Goal: Navigation & Orientation: Understand site structure

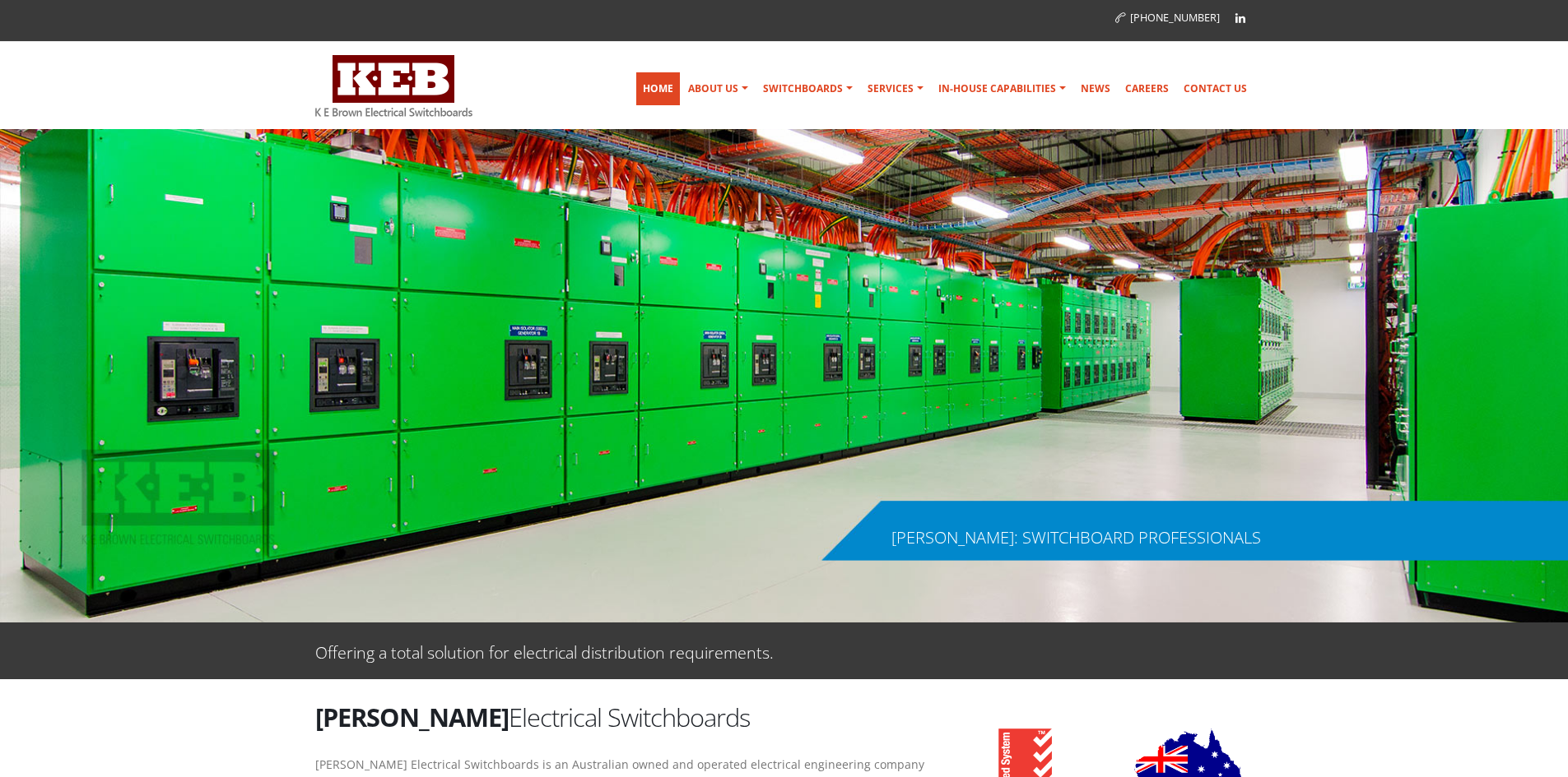
click at [673, 88] on link "Home" at bounding box center [658, 89] width 44 height 33
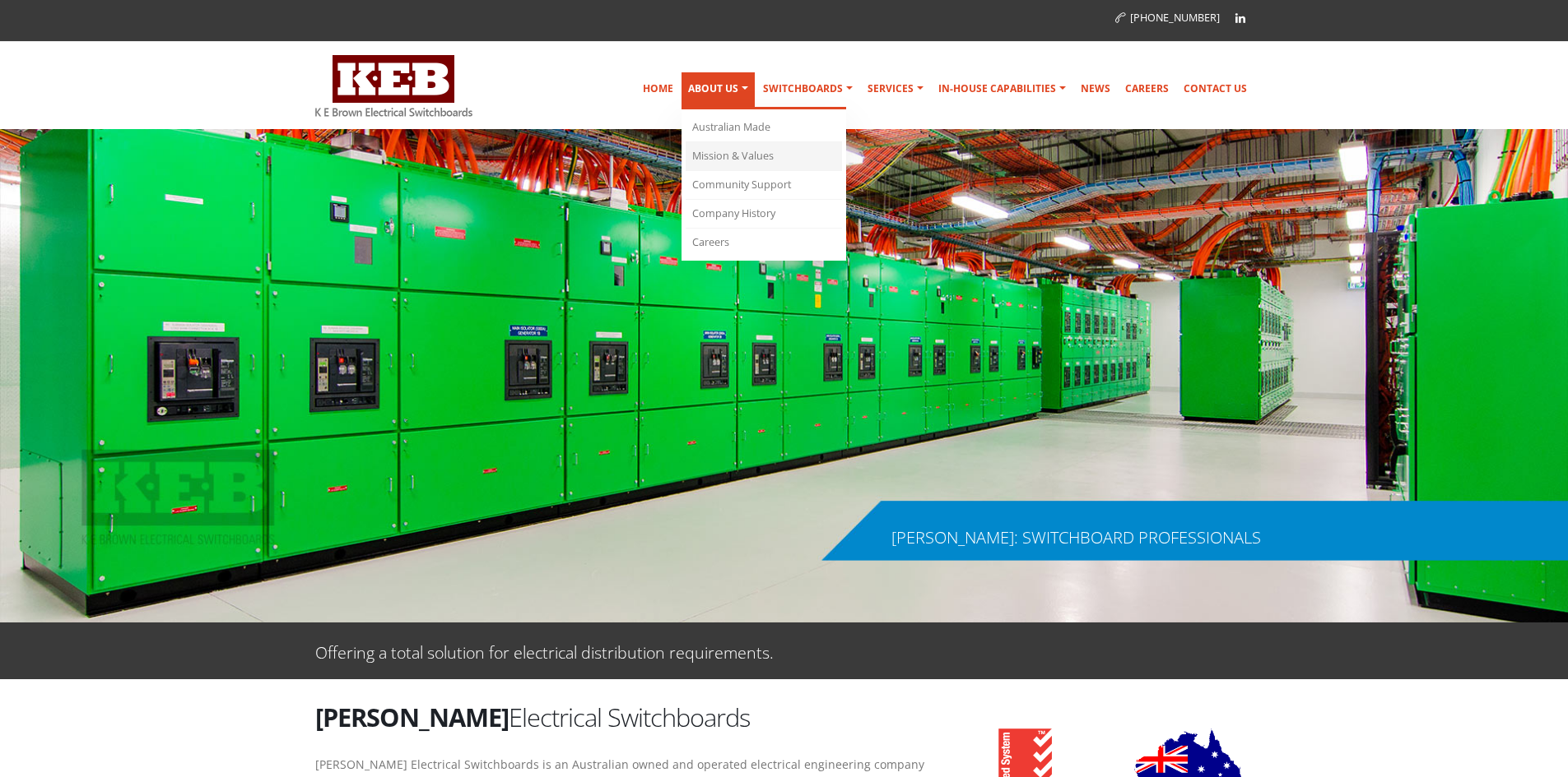
click at [720, 155] on link "Mission & Values" at bounding box center [764, 157] width 156 height 29
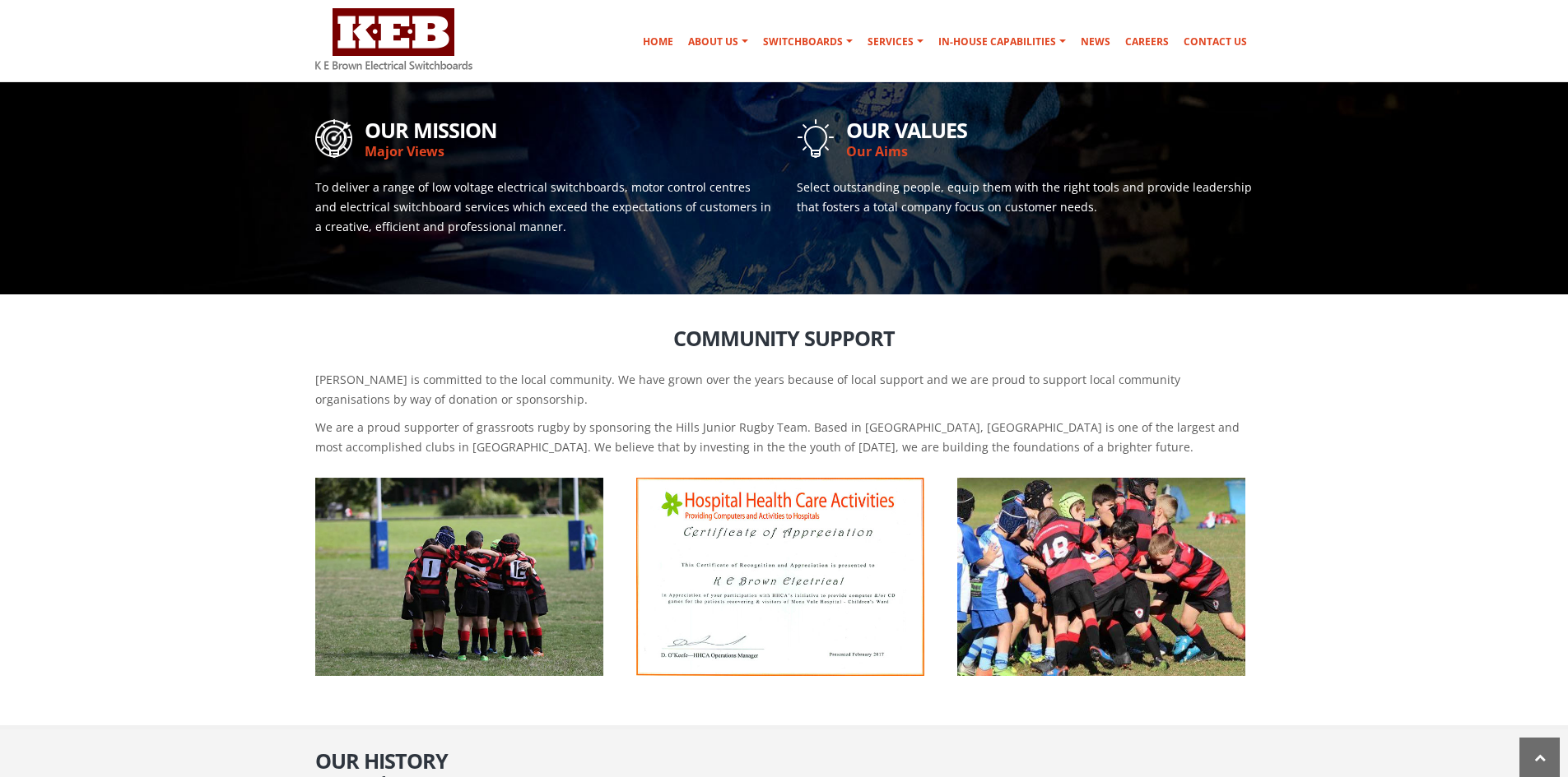
scroll to position [559, 0]
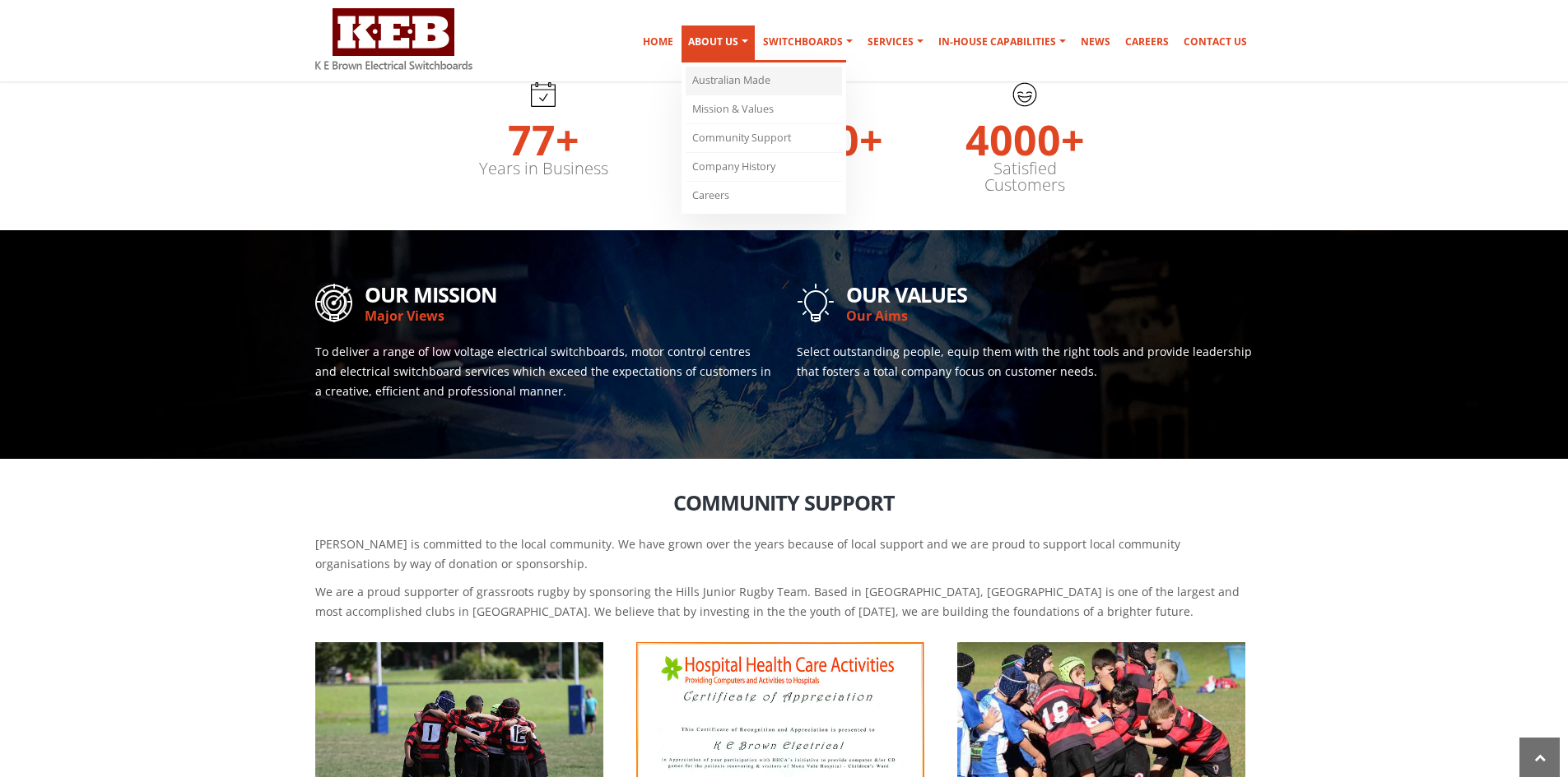
click at [711, 77] on link "Australian Made" at bounding box center [764, 81] width 156 height 29
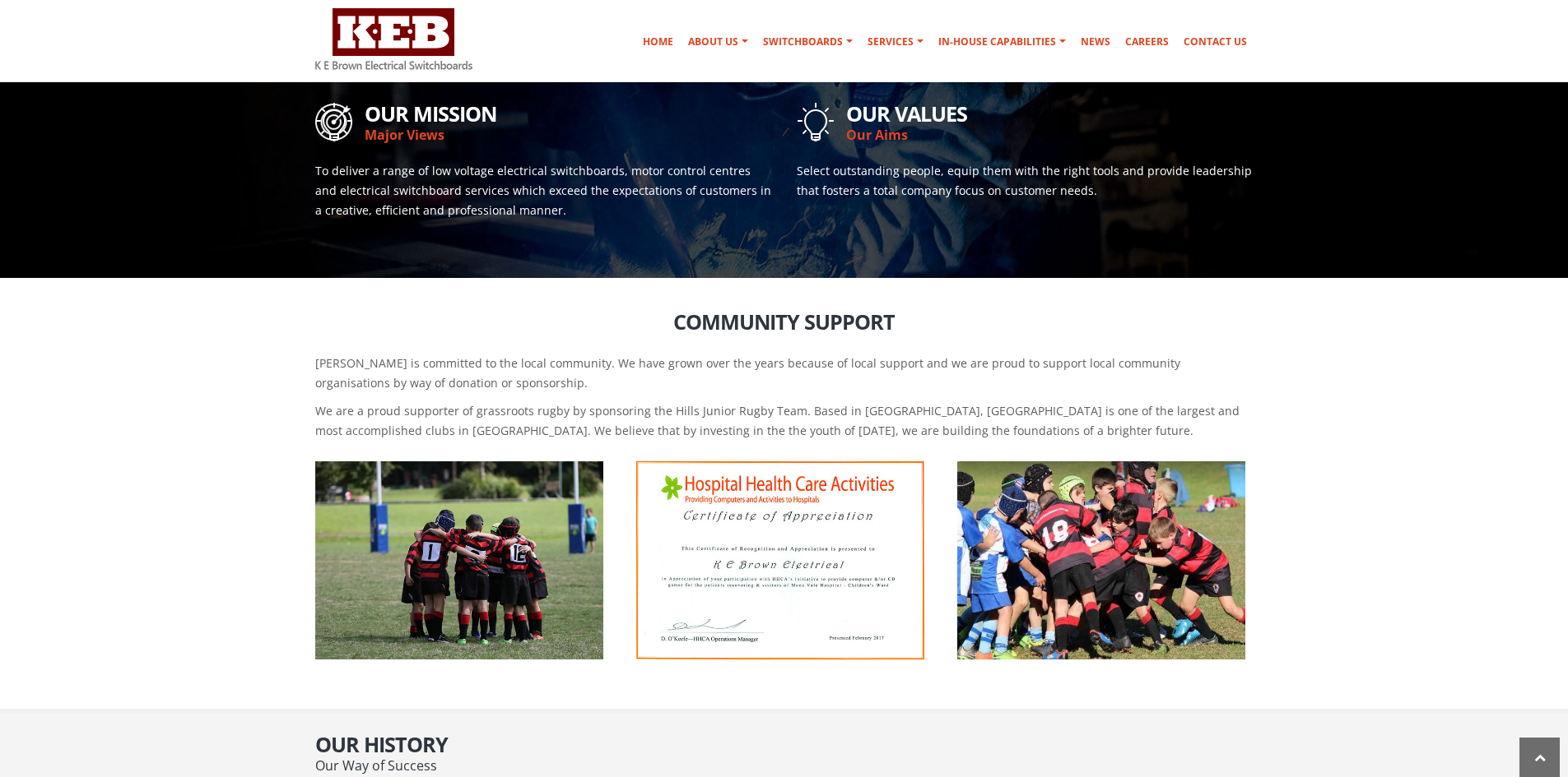
scroll to position [658, 0]
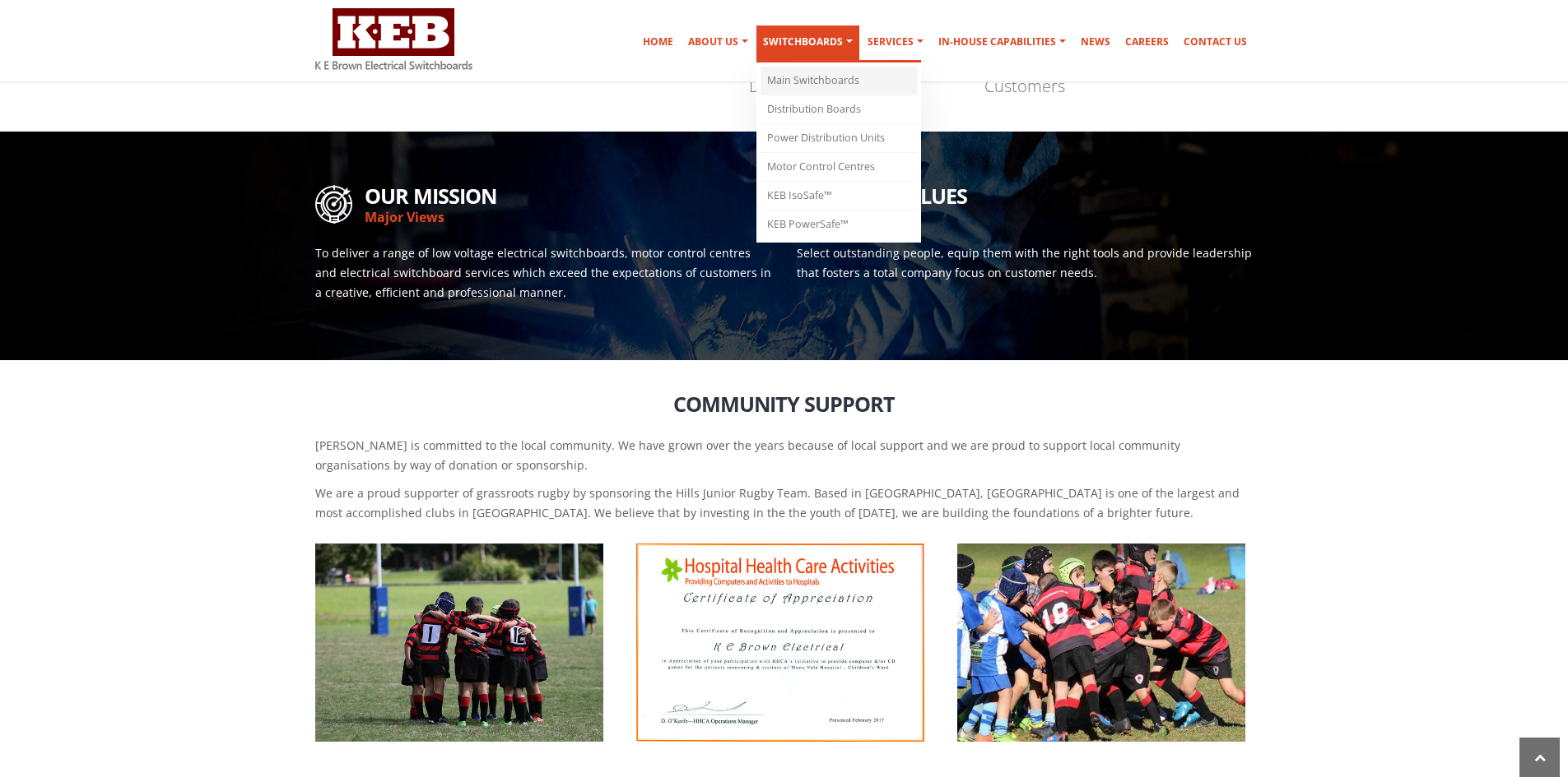
click at [831, 80] on link "Main Switchboards" at bounding box center [838, 81] width 156 height 29
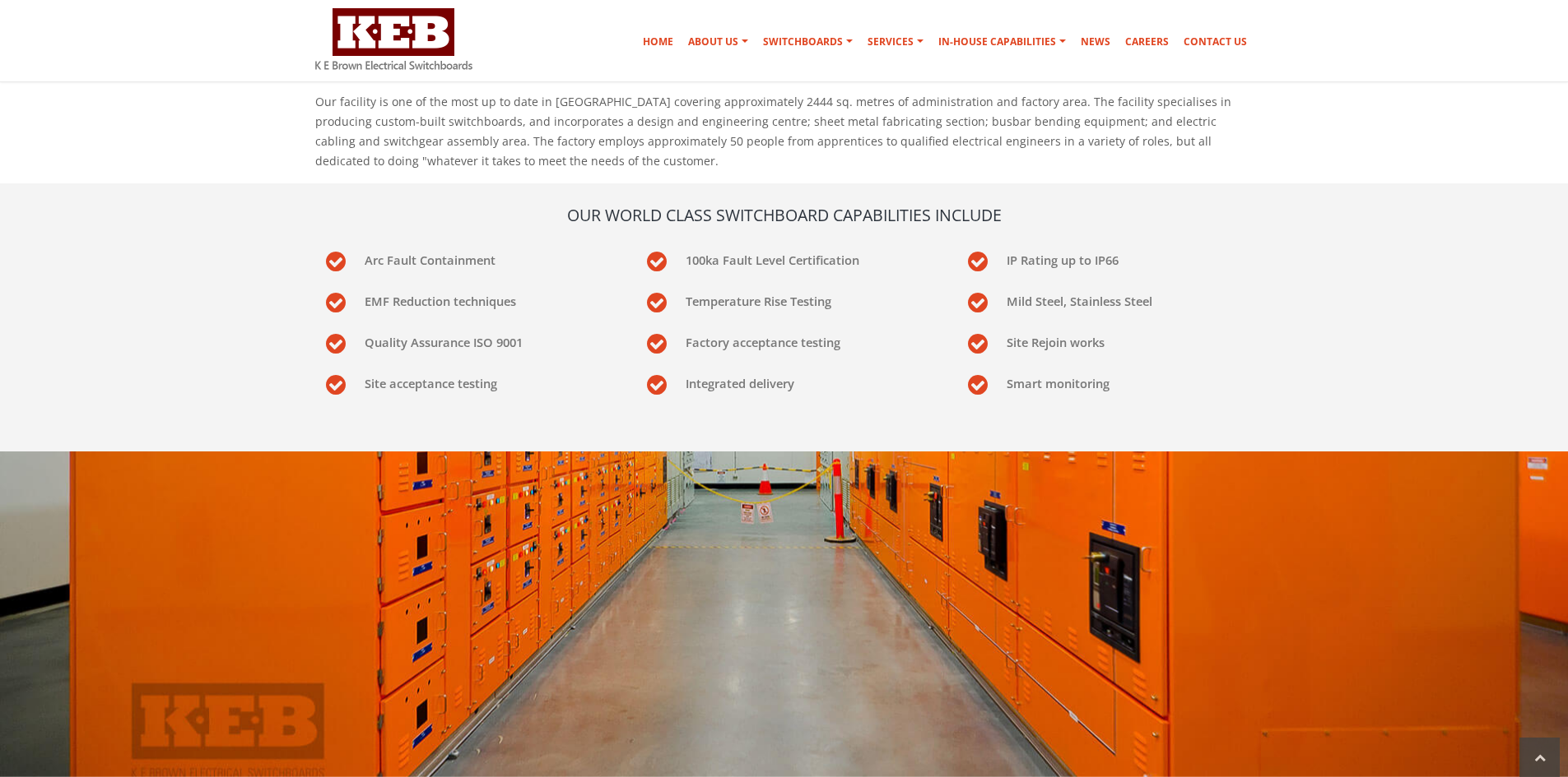
scroll to position [165, 0]
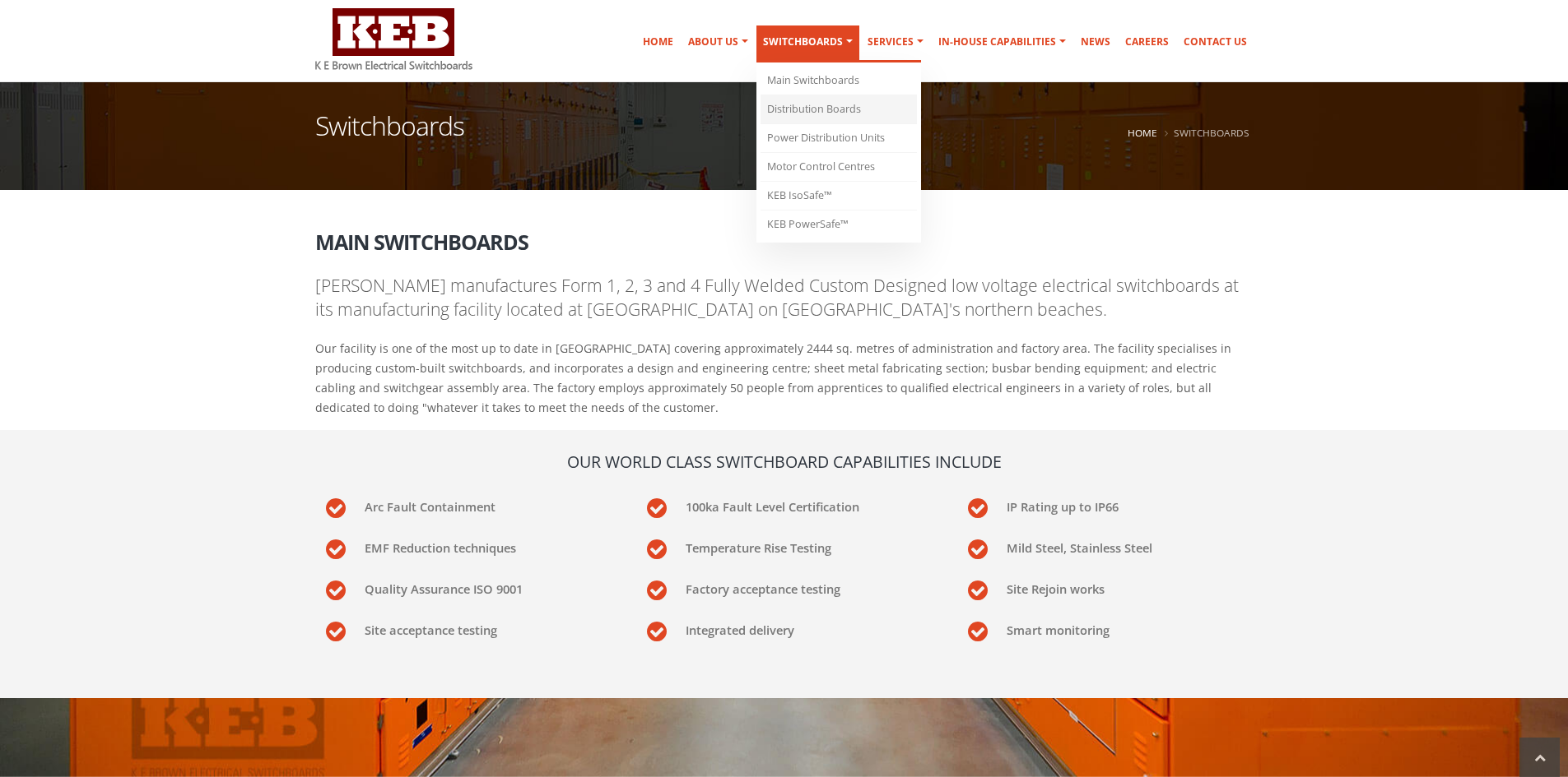
click at [817, 111] on link "Distribution Boards" at bounding box center [838, 109] width 156 height 29
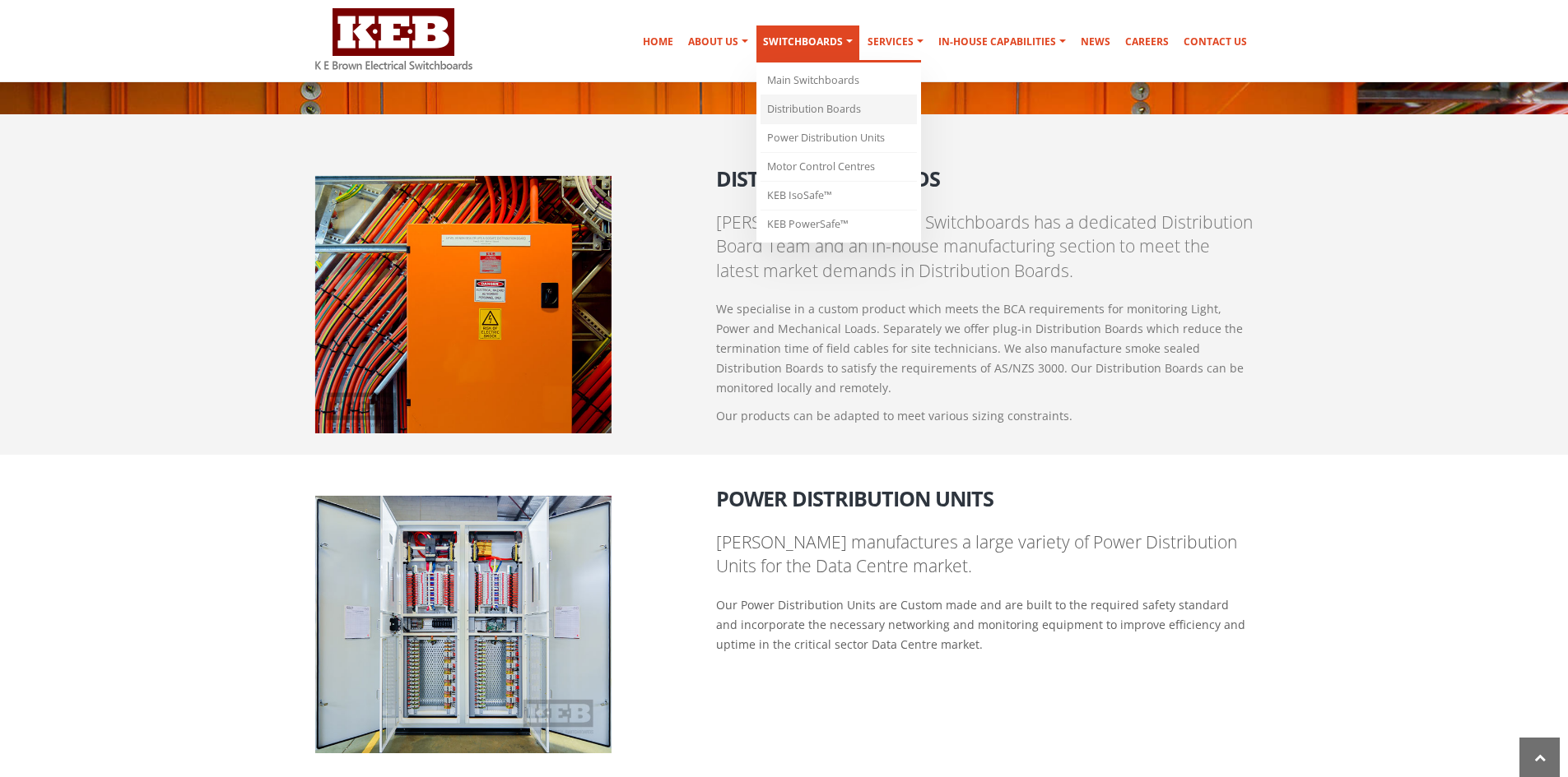
scroll to position [1229, 0]
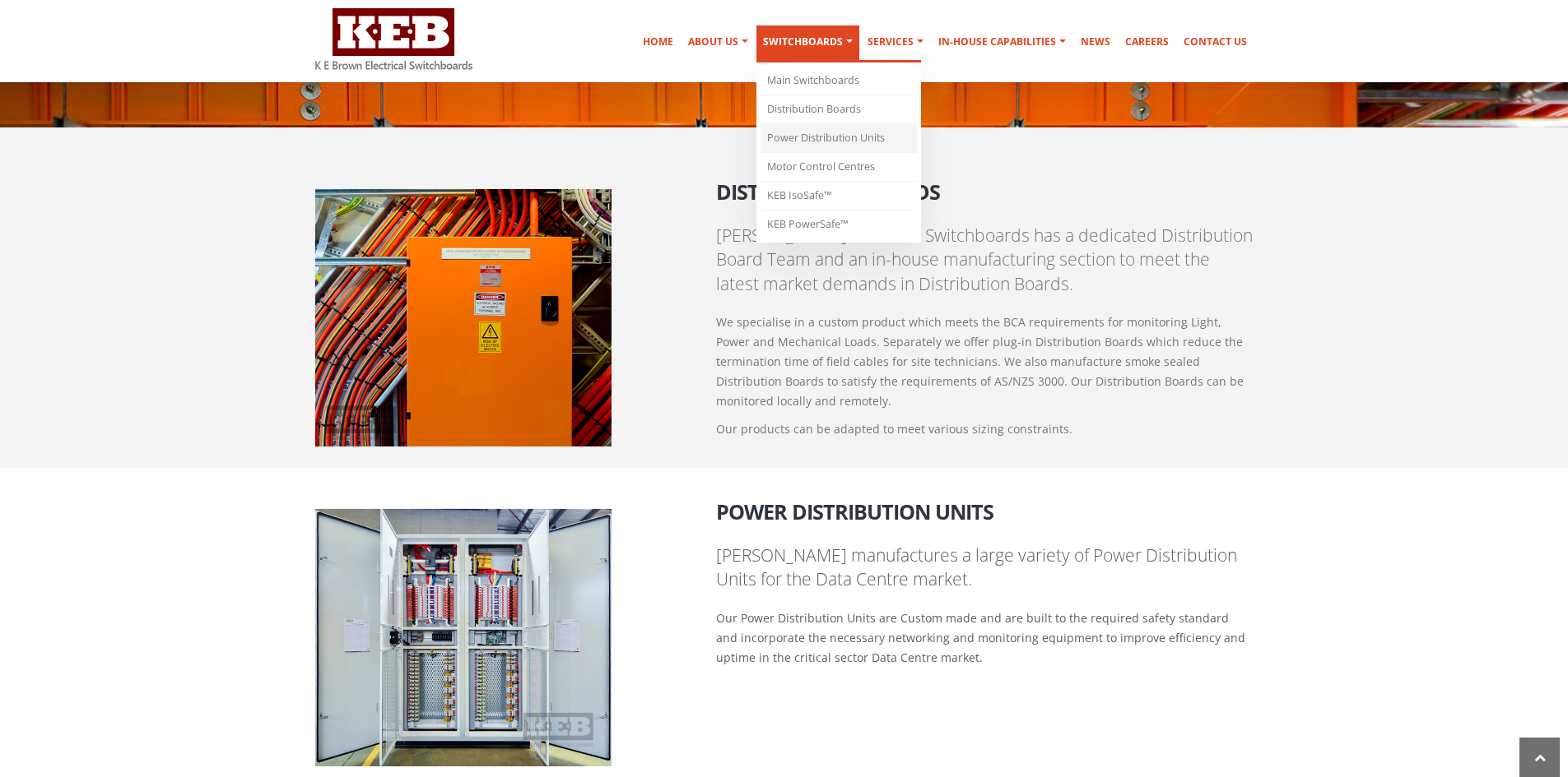
click at [815, 134] on link "Power Distribution Units" at bounding box center [838, 139] width 156 height 29
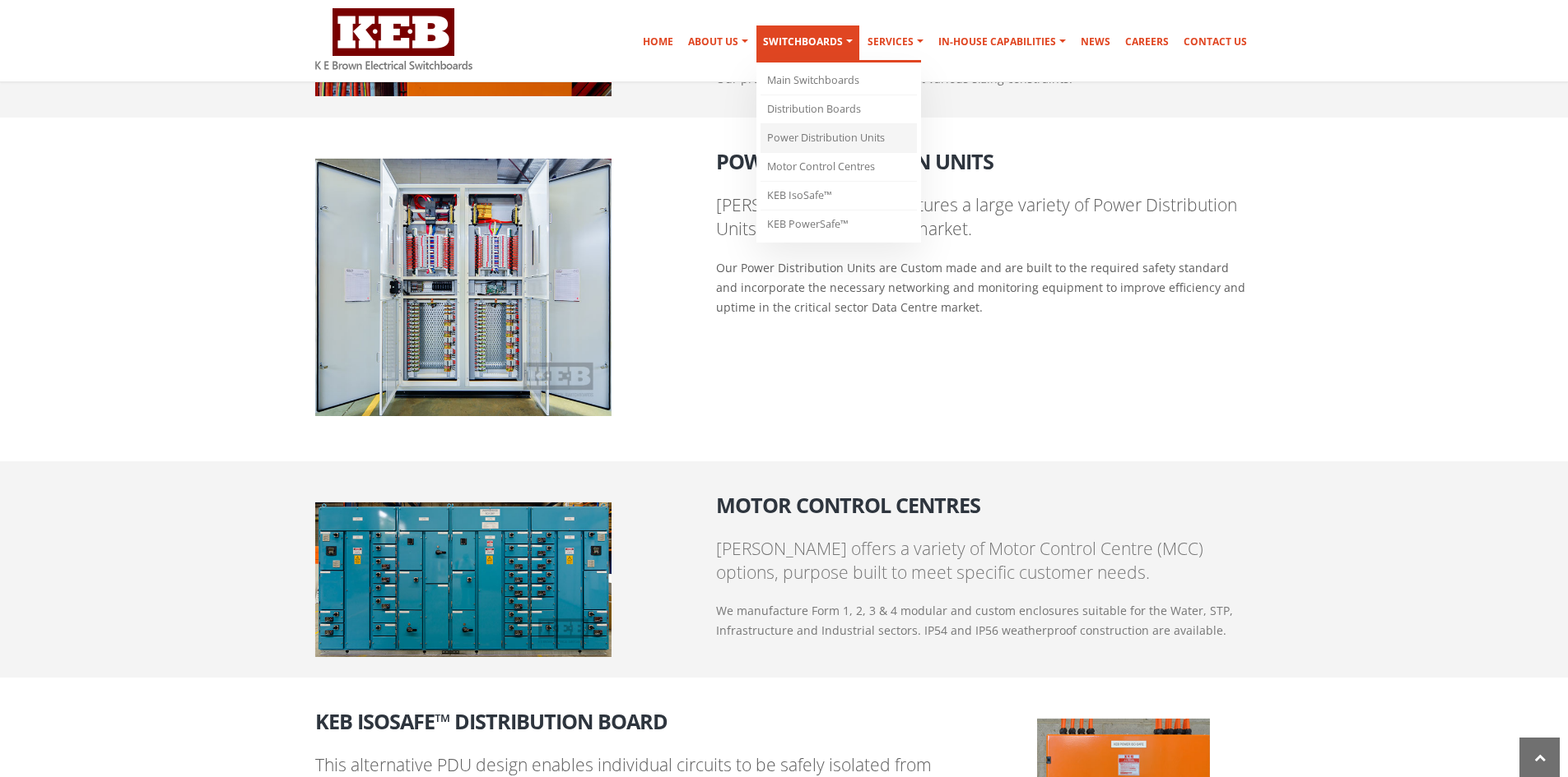
scroll to position [1569, 0]
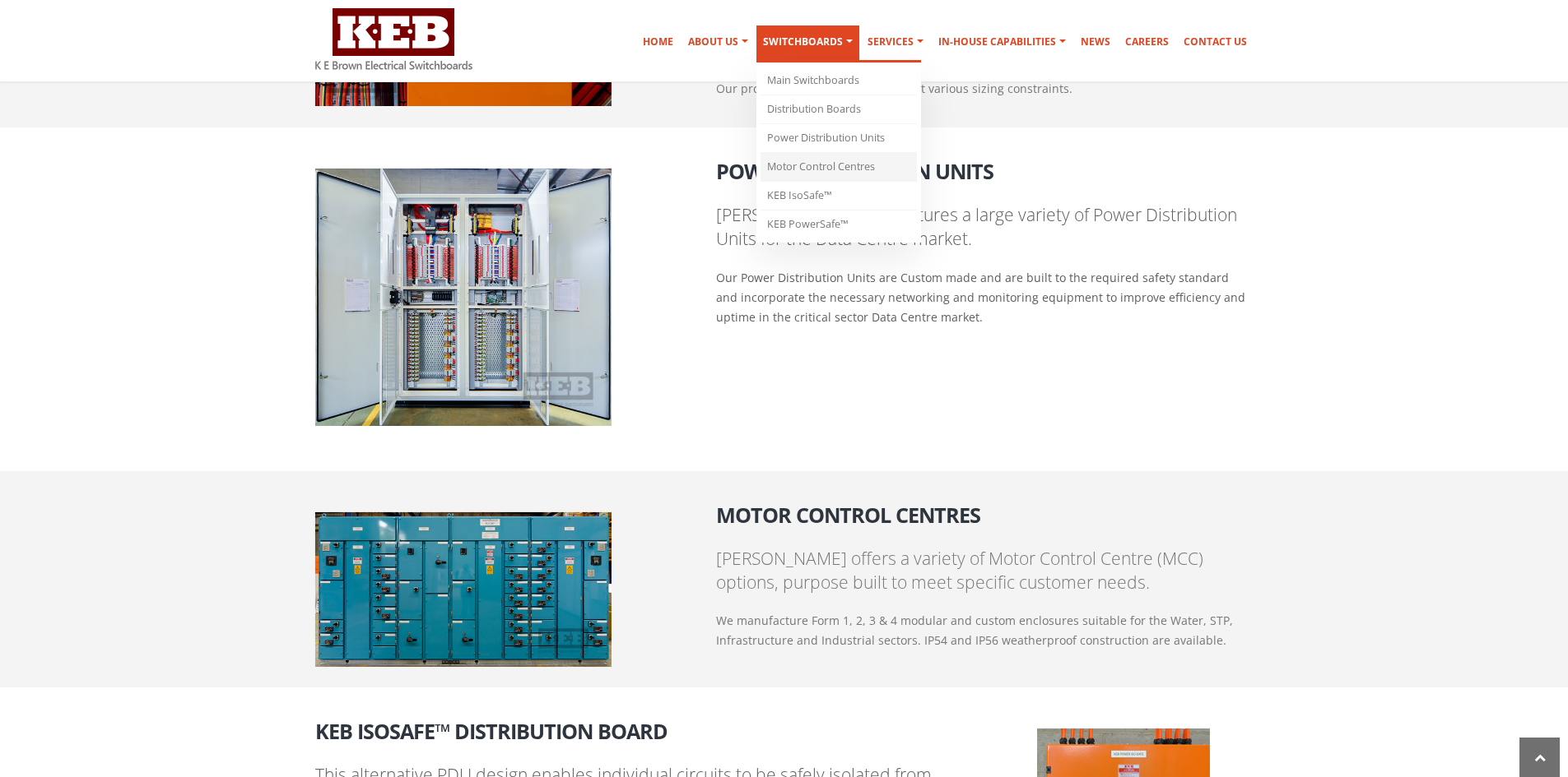
click at [810, 161] on link "Motor Control Centres" at bounding box center [838, 168] width 156 height 29
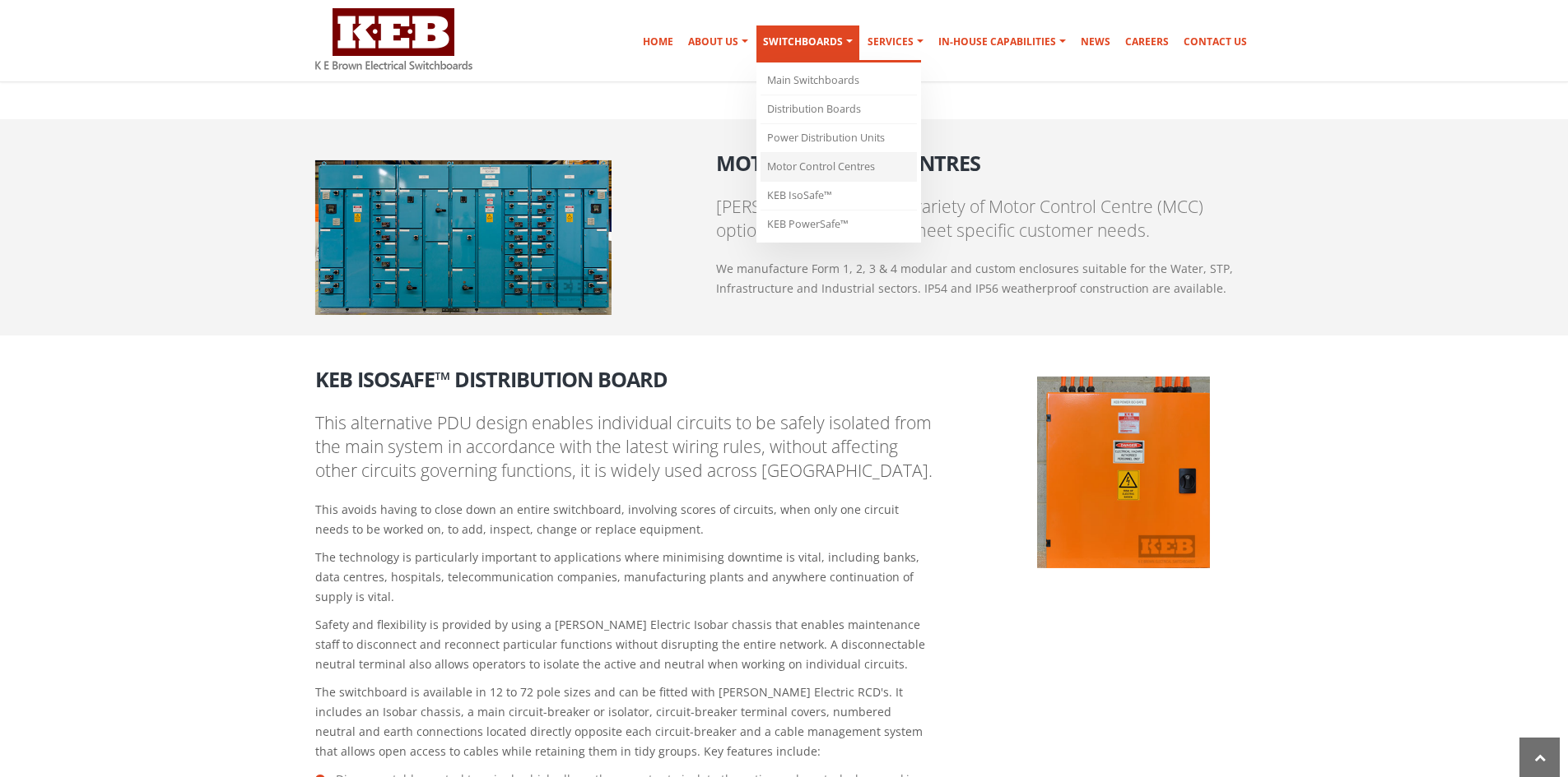
scroll to position [1893, 0]
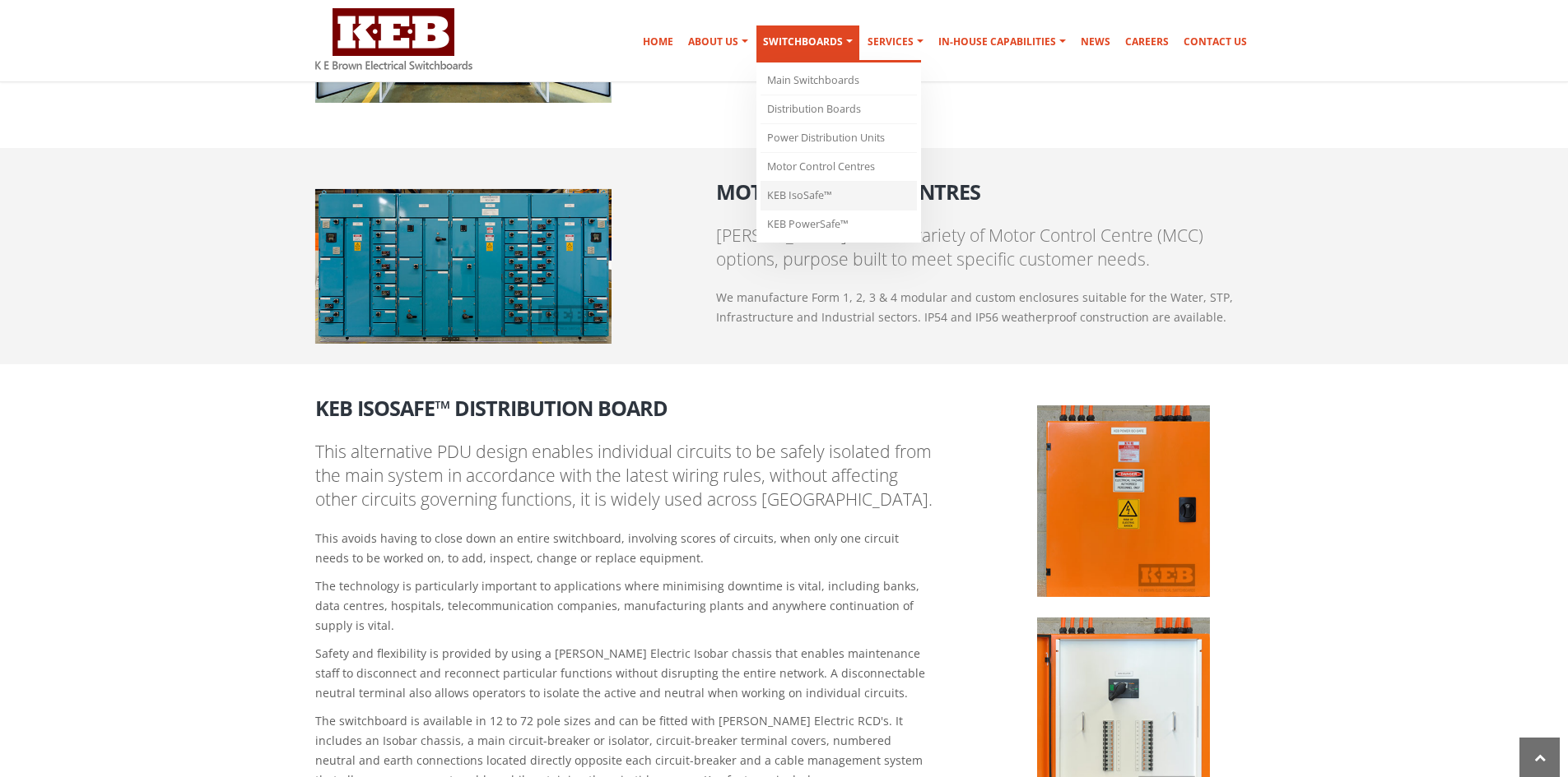
click at [807, 195] on link "KEB IsoSafe™" at bounding box center [838, 196] width 156 height 29
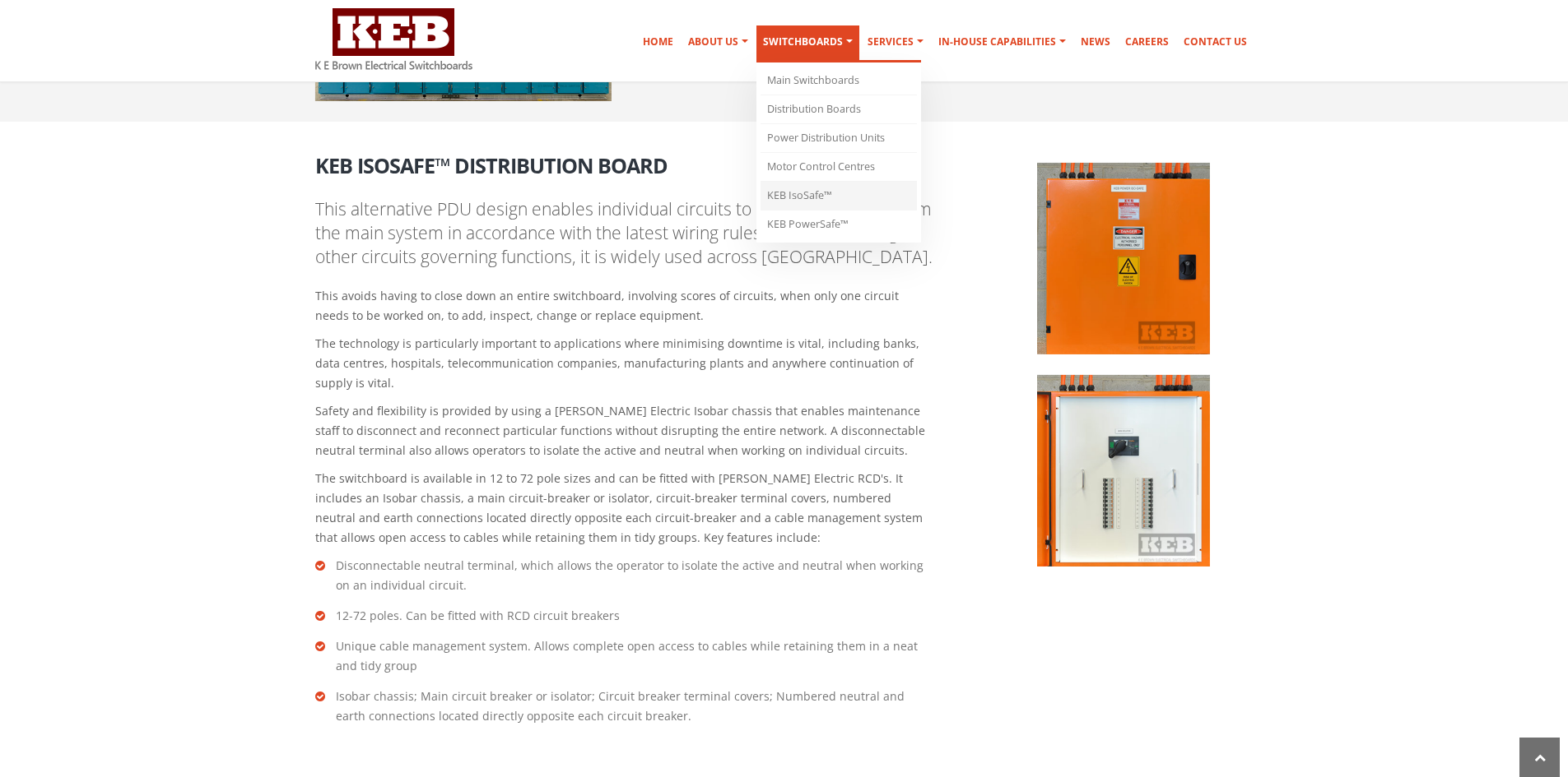
scroll to position [2129, 0]
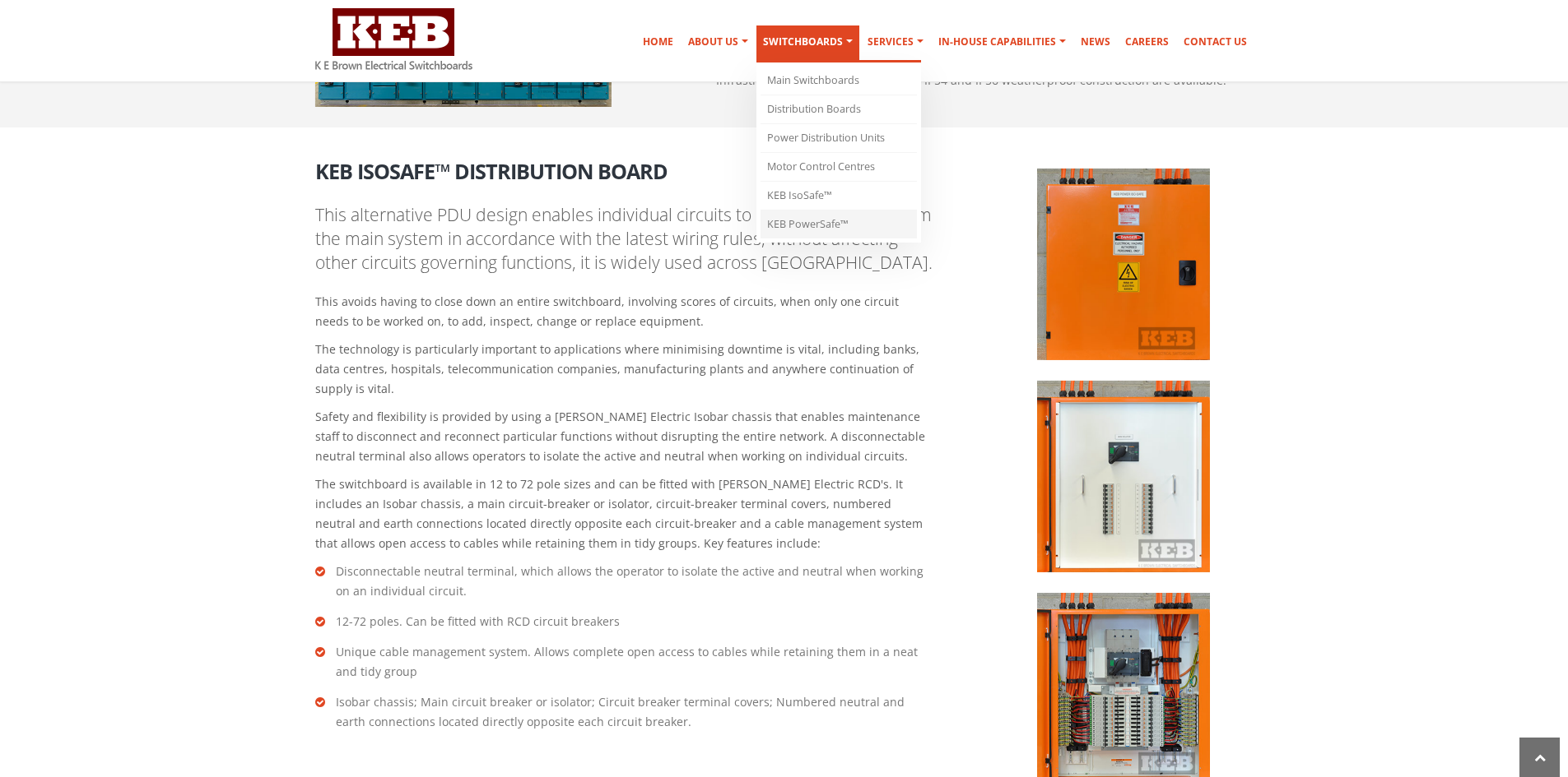
click at [815, 227] on link "KEB PowerSafe™" at bounding box center [838, 224] width 156 height 28
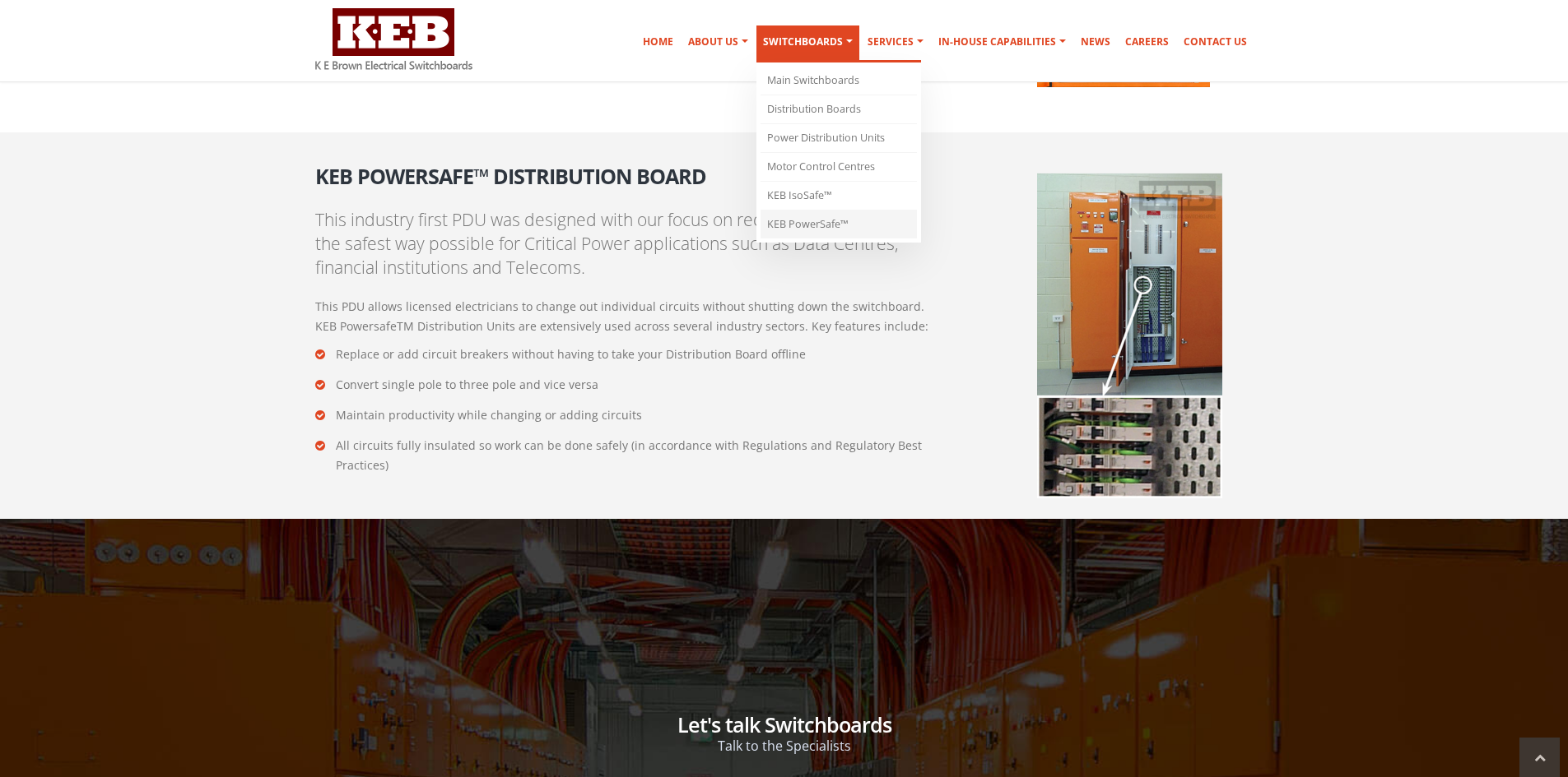
scroll to position [2812, 0]
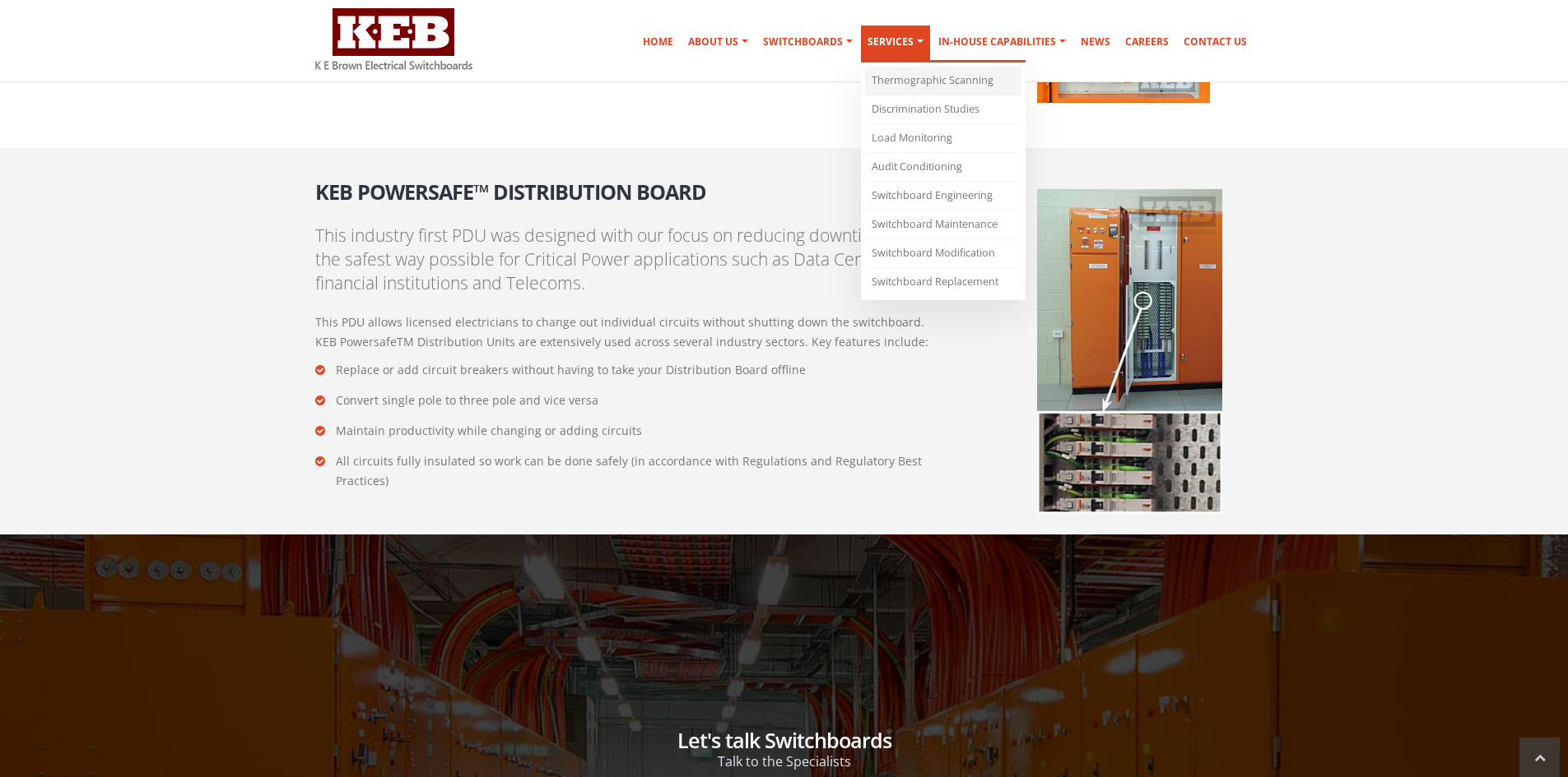
click at [897, 82] on link "Thermographic Scanning" at bounding box center [943, 81] width 156 height 29
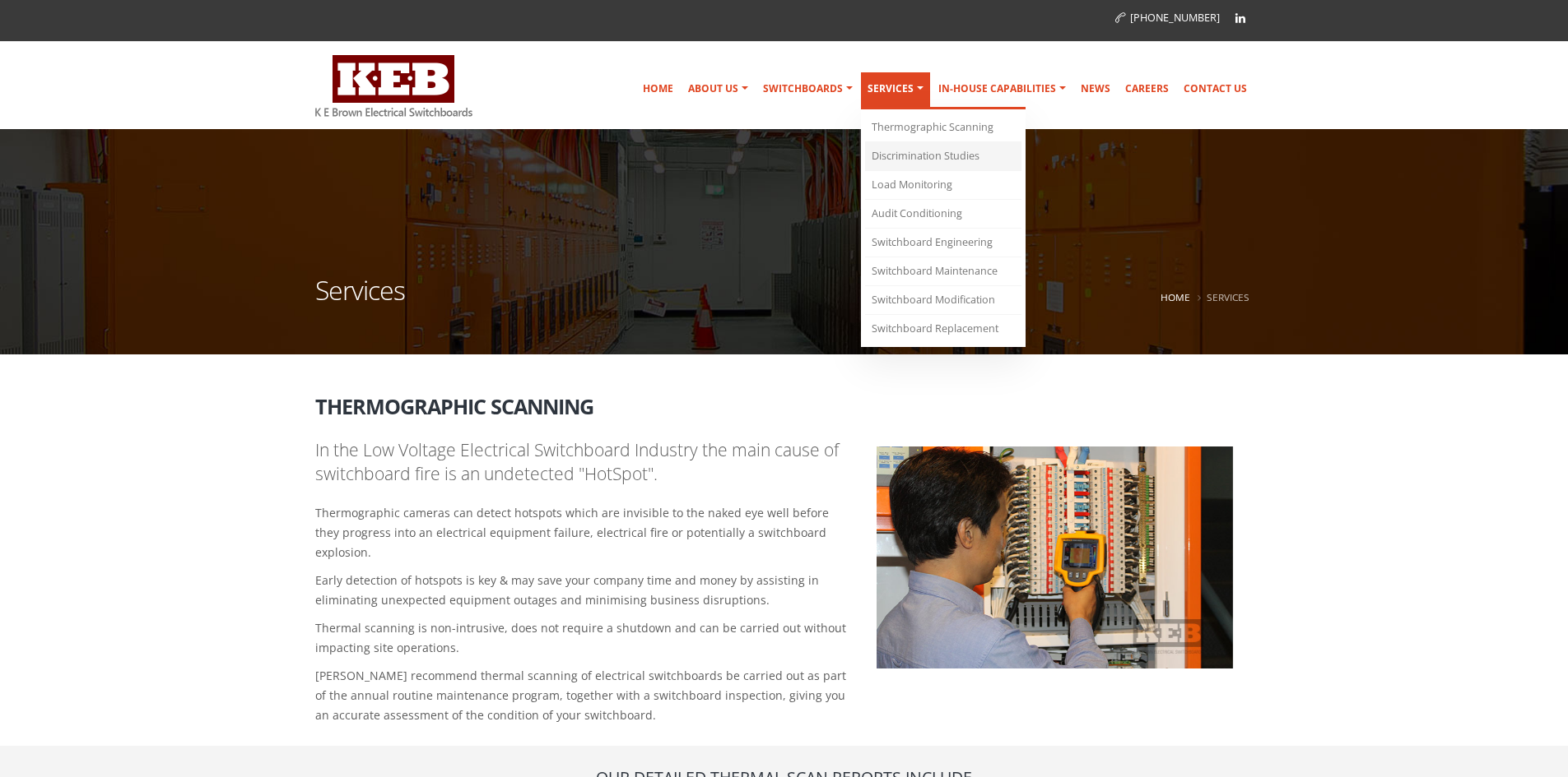
click at [897, 149] on link "Discrimination Studies" at bounding box center [943, 157] width 156 height 29
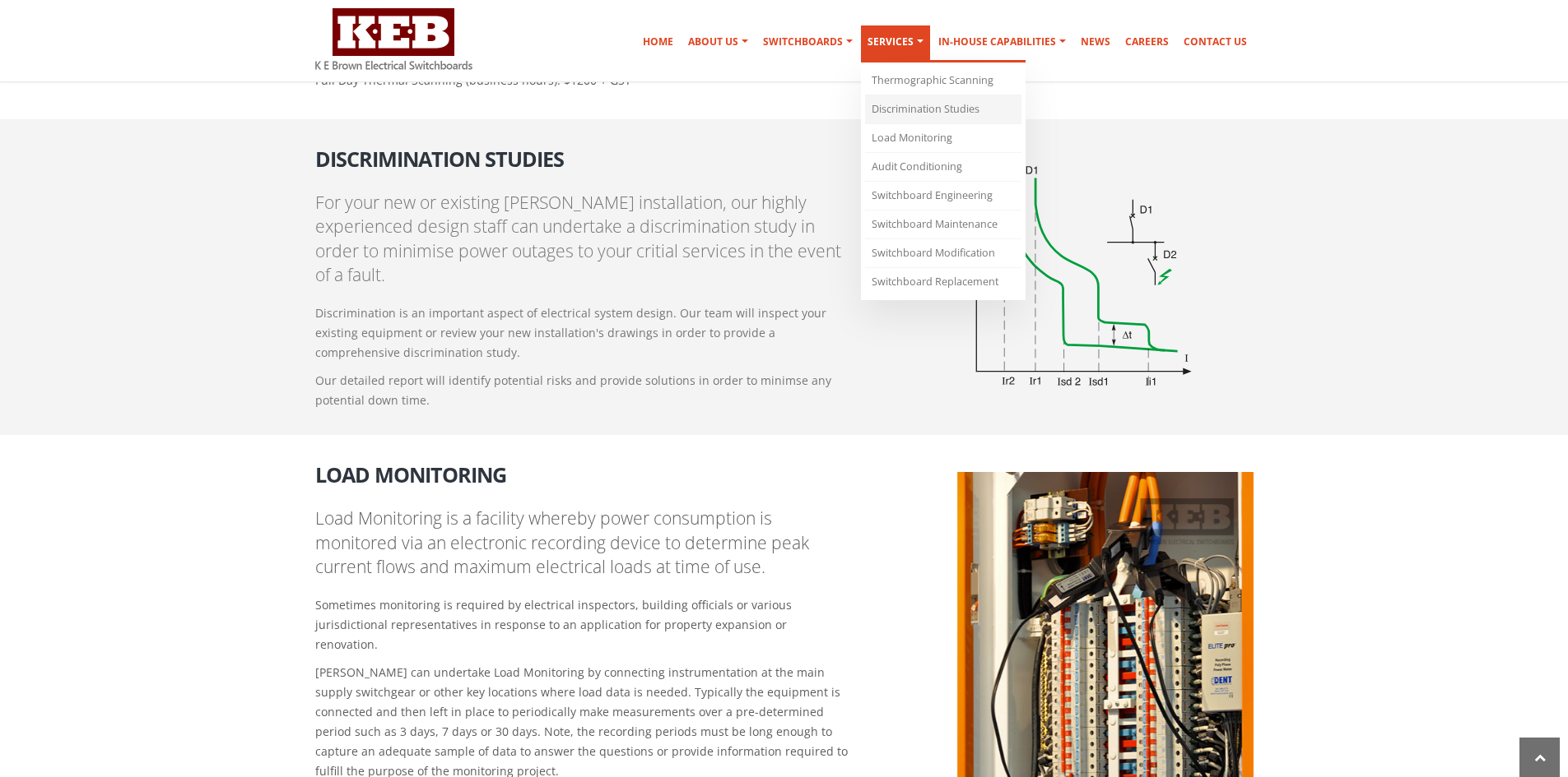
scroll to position [1301, 0]
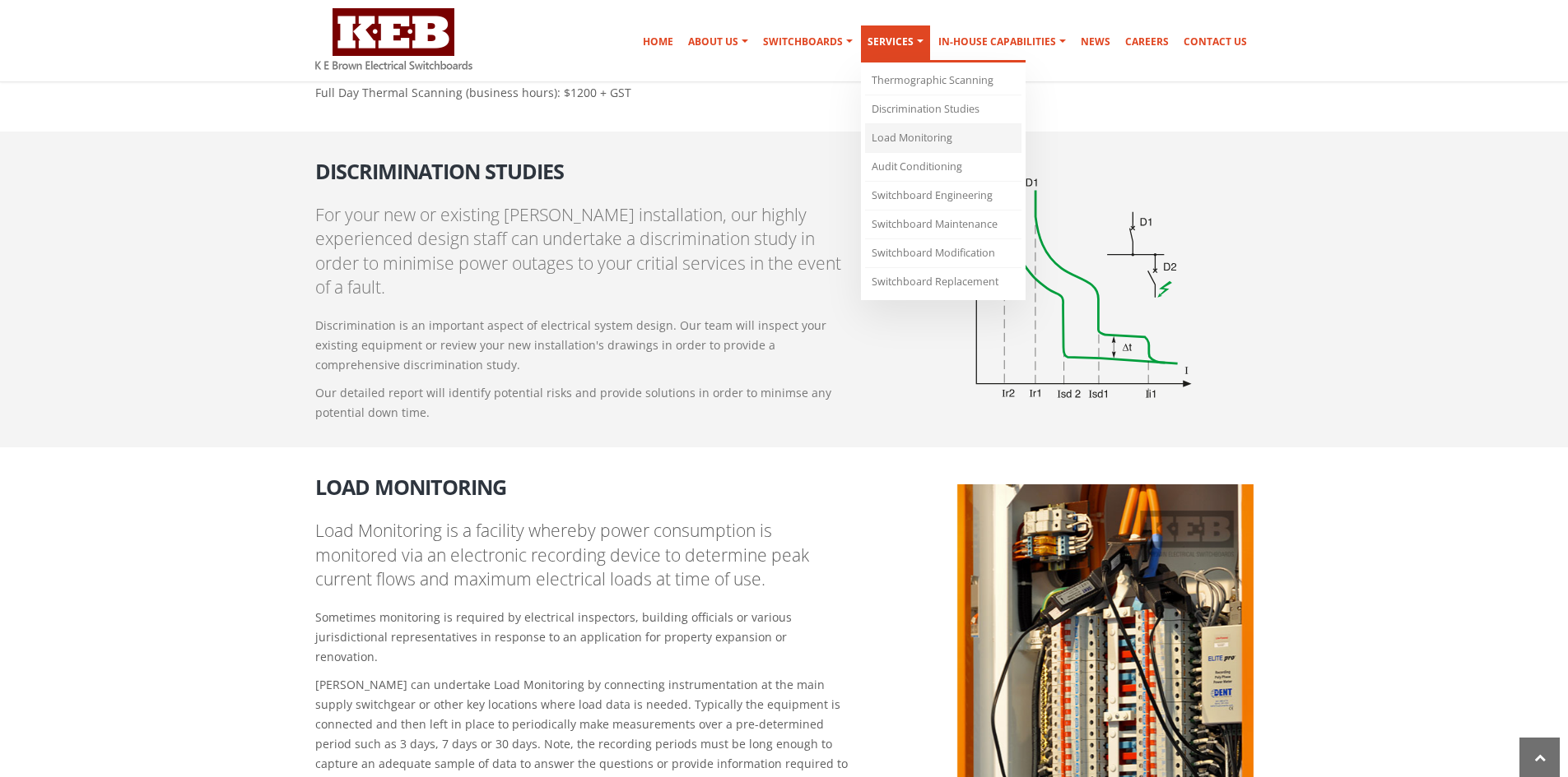
click at [932, 140] on link "Load Monitoring" at bounding box center [943, 139] width 156 height 29
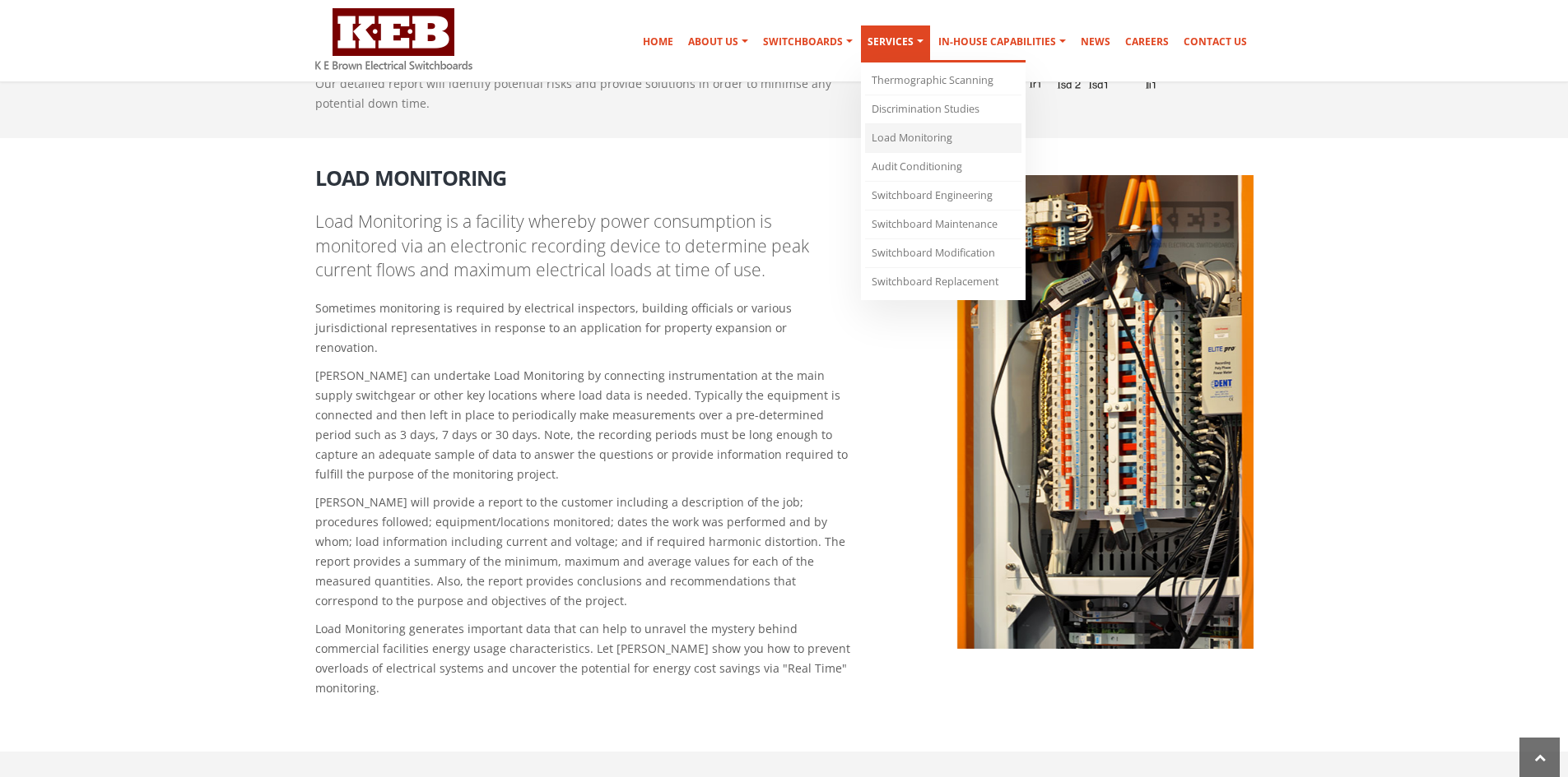
scroll to position [1601, 0]
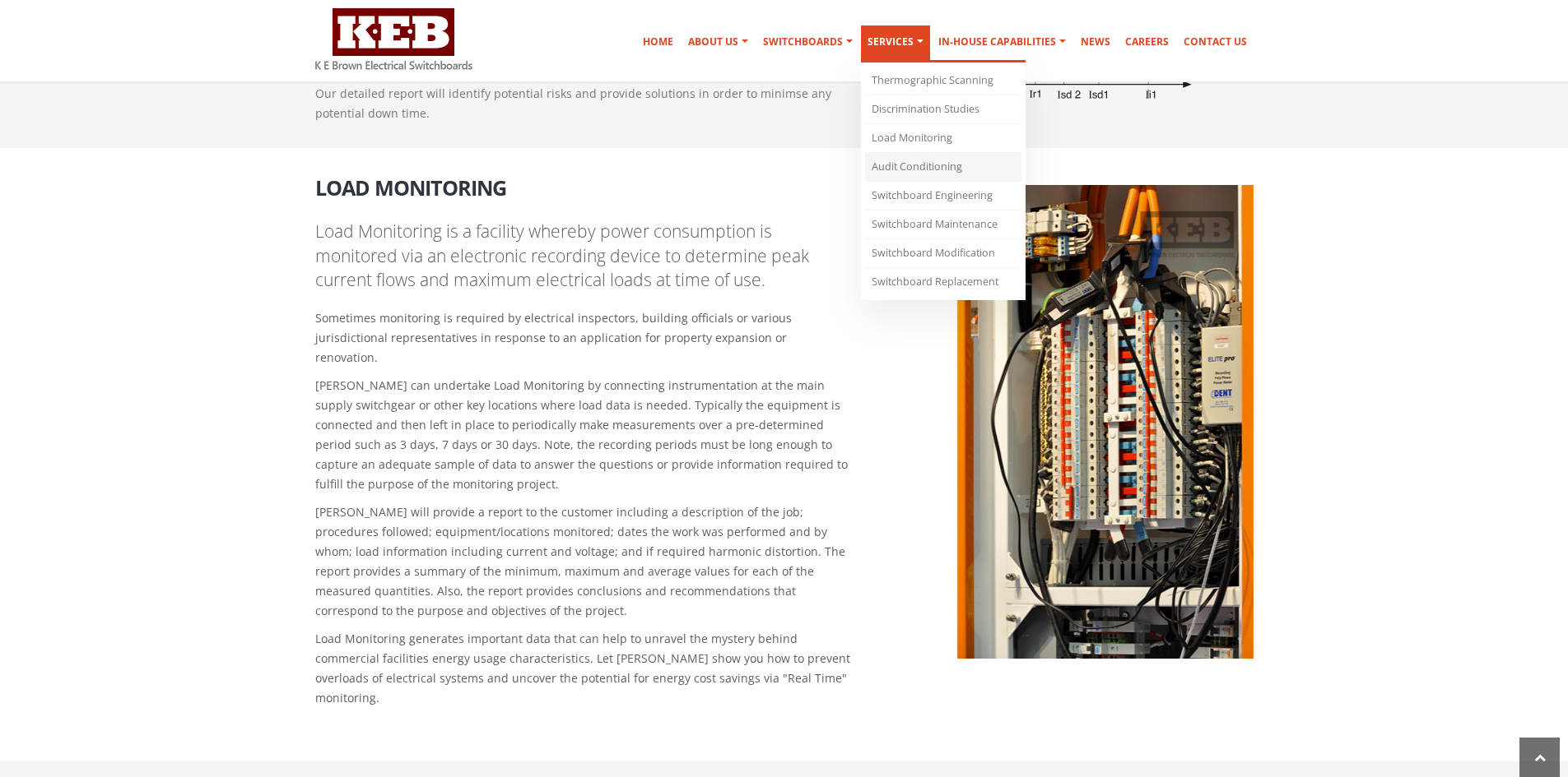
click at [931, 168] on link "Audit Conditioning" at bounding box center [943, 168] width 156 height 29
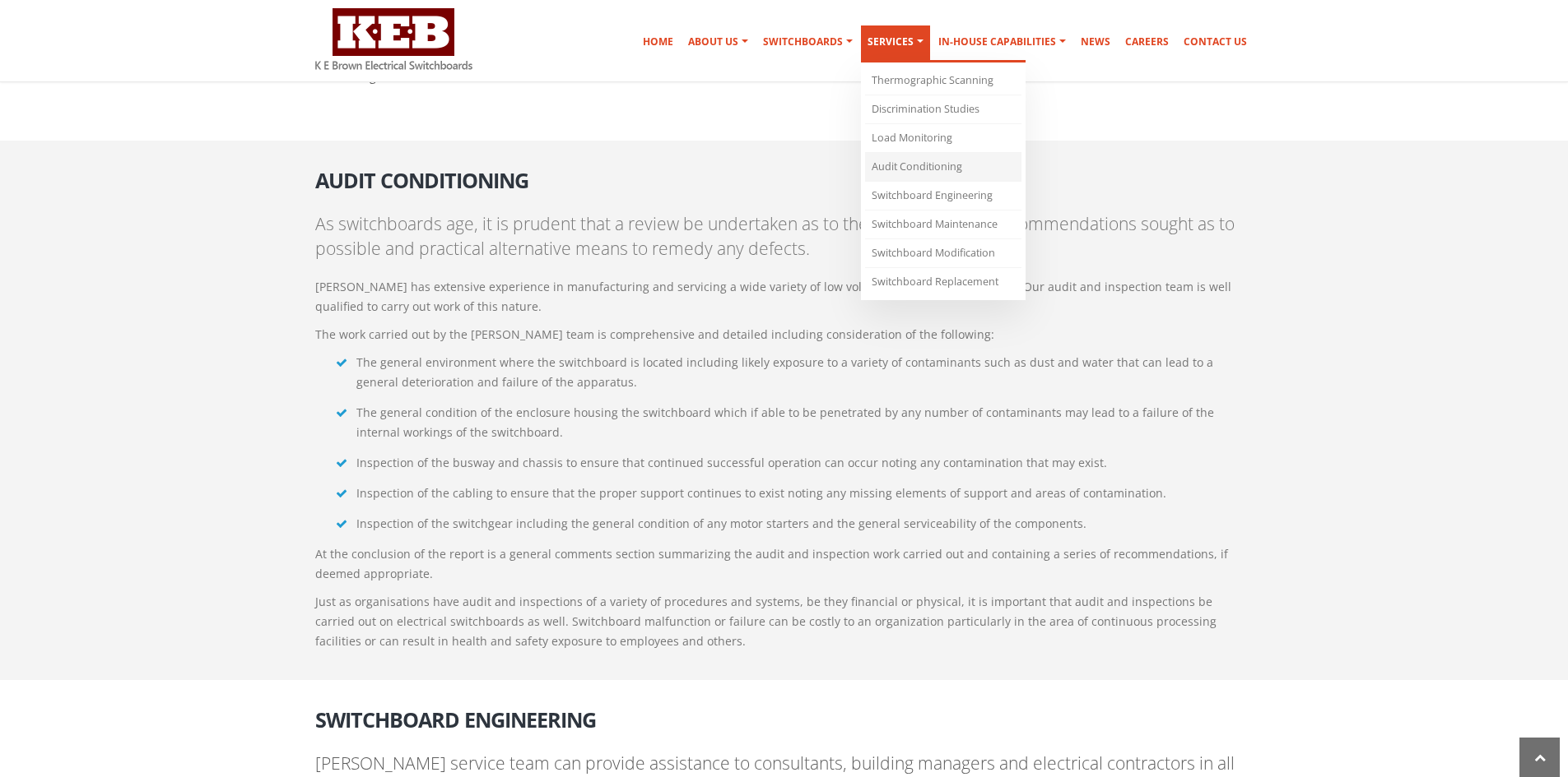
scroll to position [2214, 0]
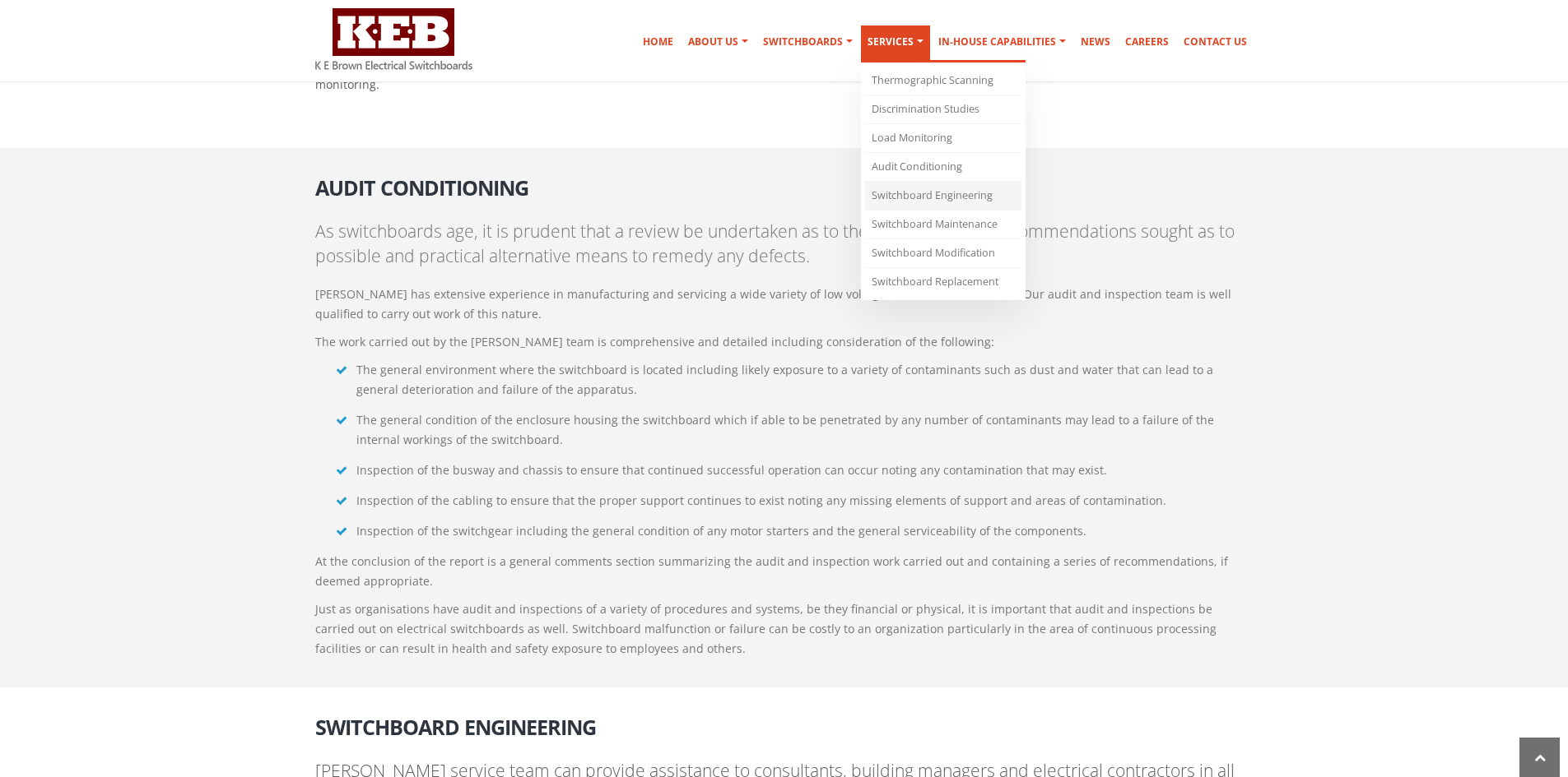
click at [932, 196] on link "Switchboard Engineering" at bounding box center [943, 196] width 156 height 29
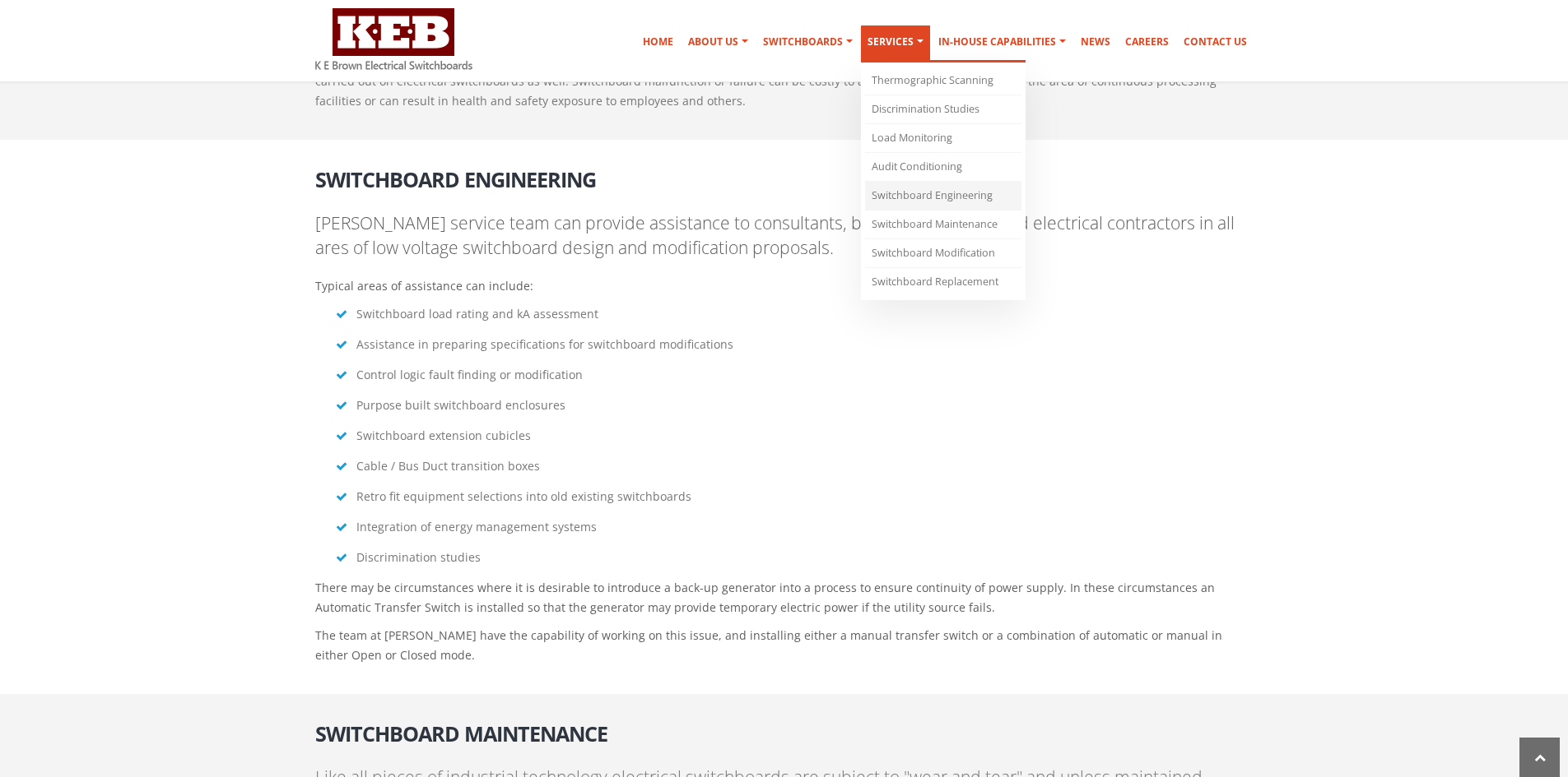
scroll to position [2754, 0]
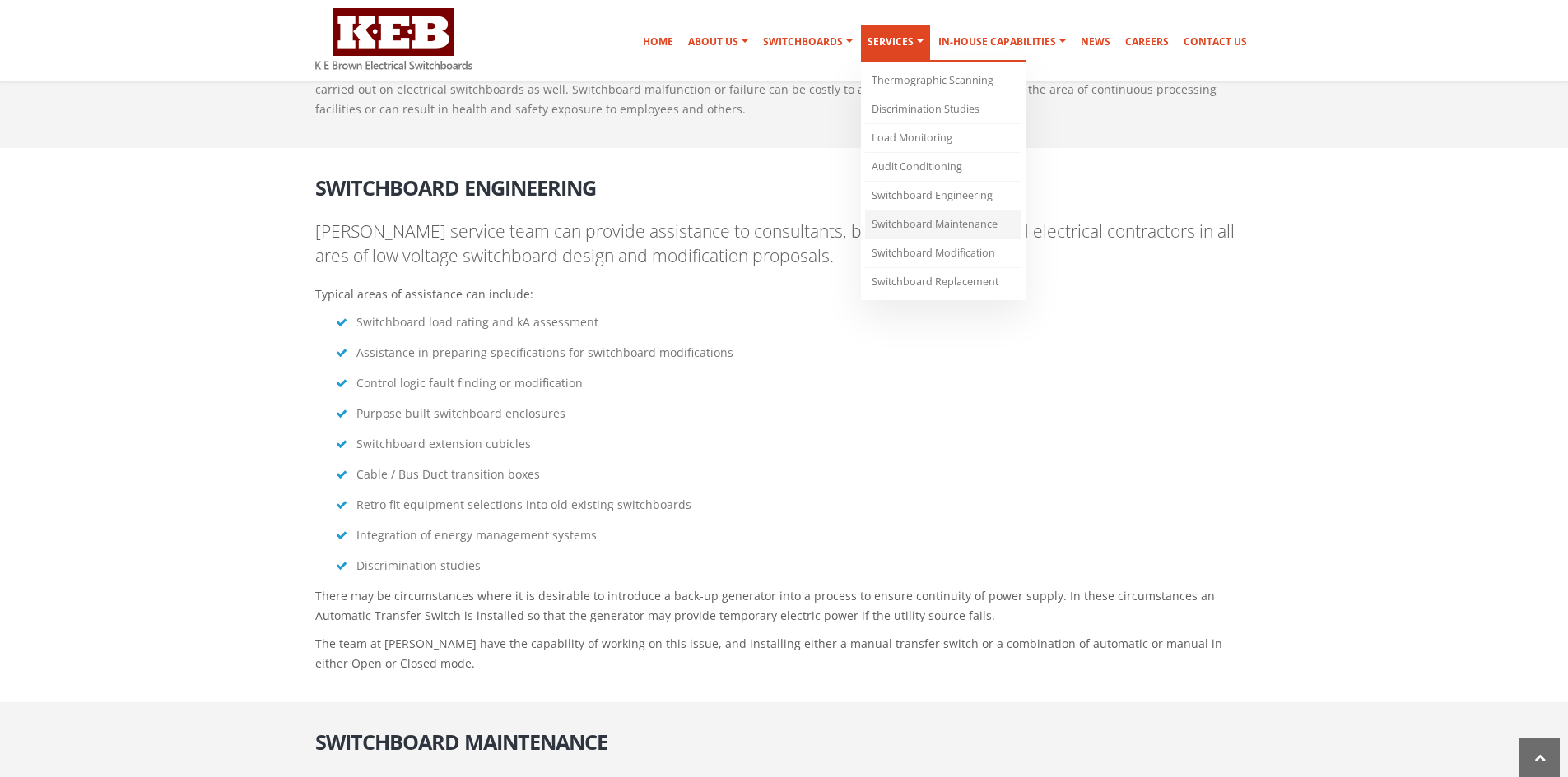
click at [938, 224] on link "Switchboard Maintenance" at bounding box center [943, 225] width 156 height 29
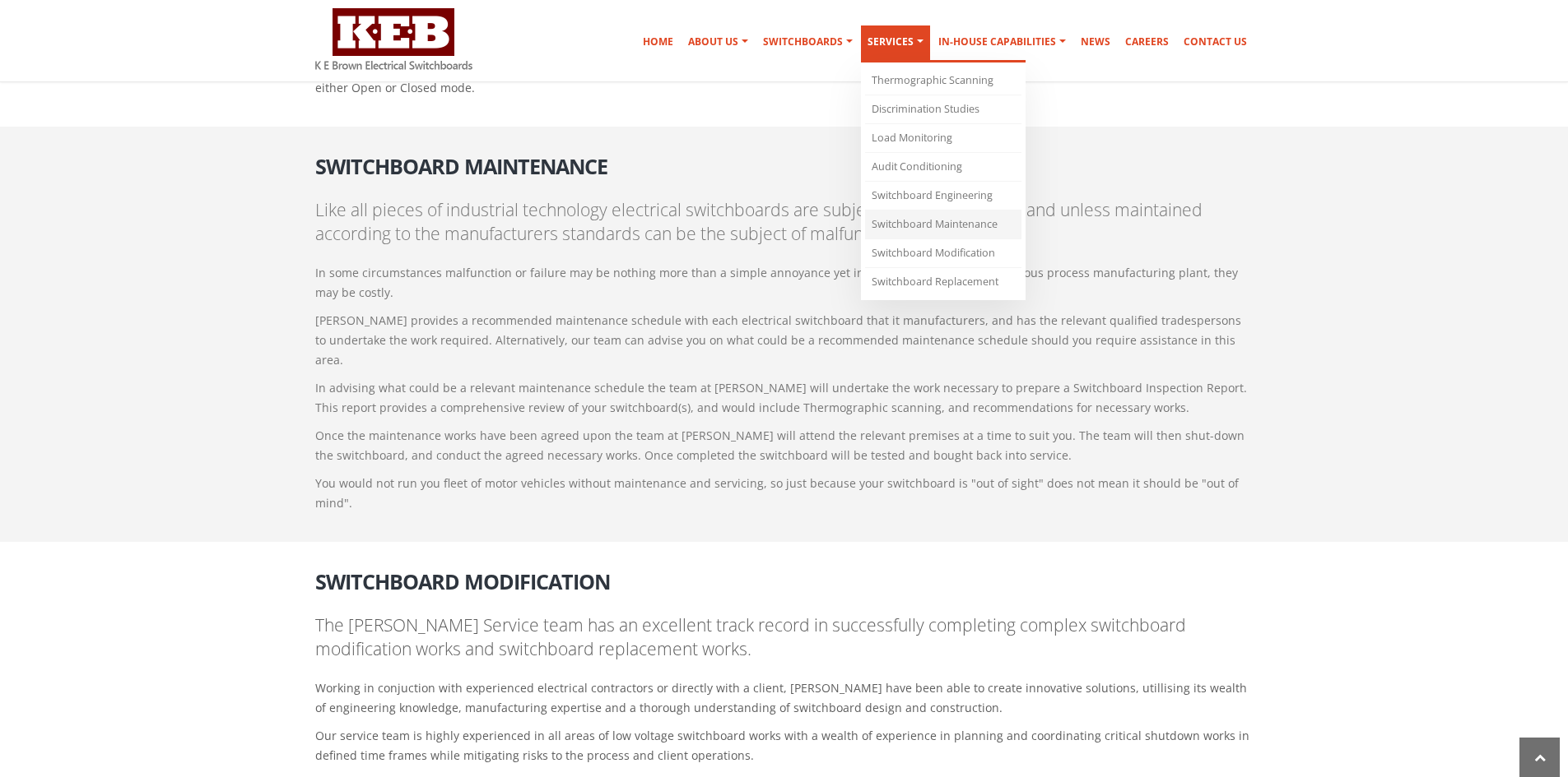
scroll to position [3309, 0]
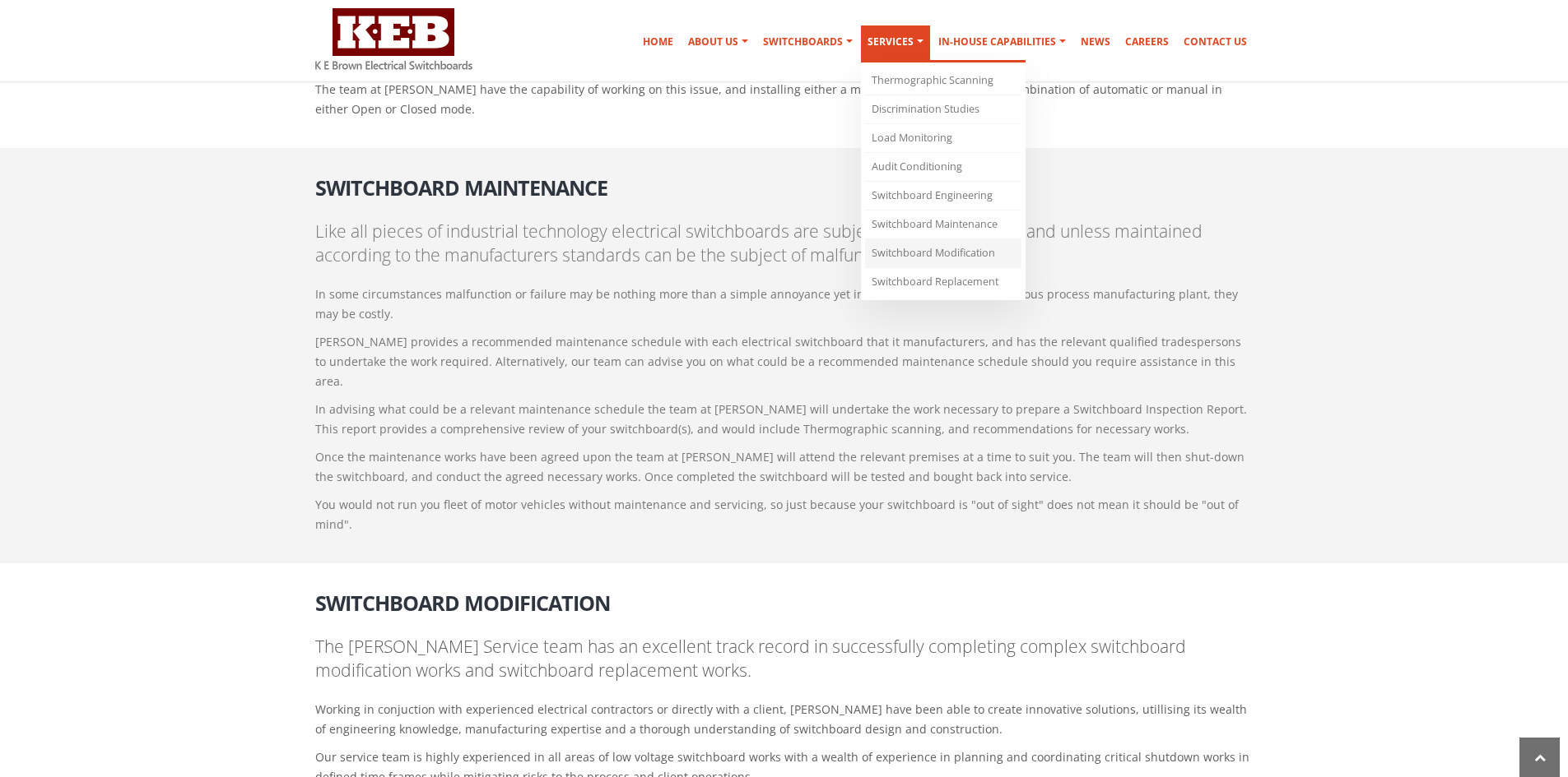
click at [942, 250] on link "Switchboard Modification" at bounding box center [943, 254] width 156 height 29
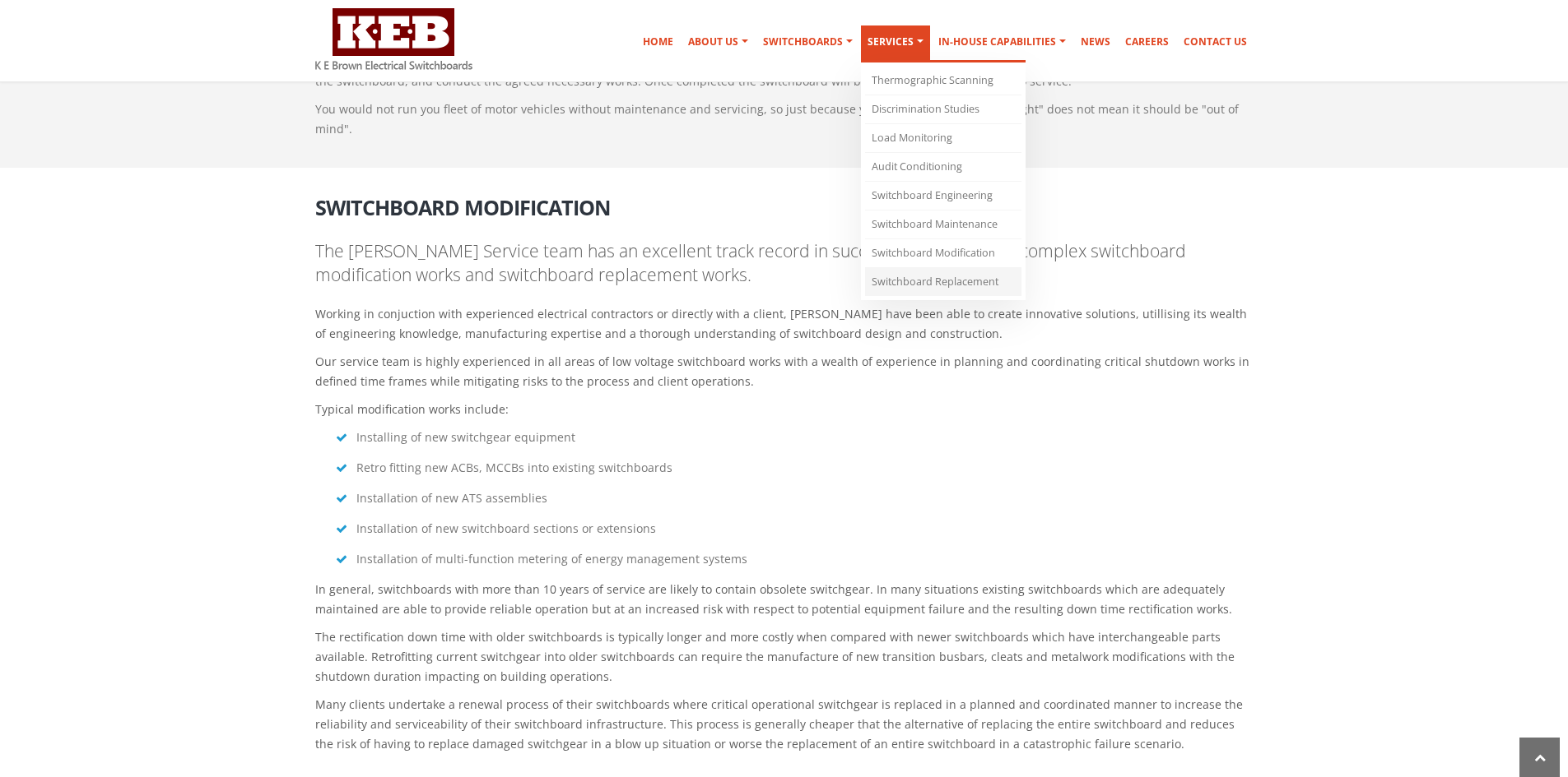
click at [955, 280] on link "Switchboard Replacement" at bounding box center [943, 281] width 156 height 28
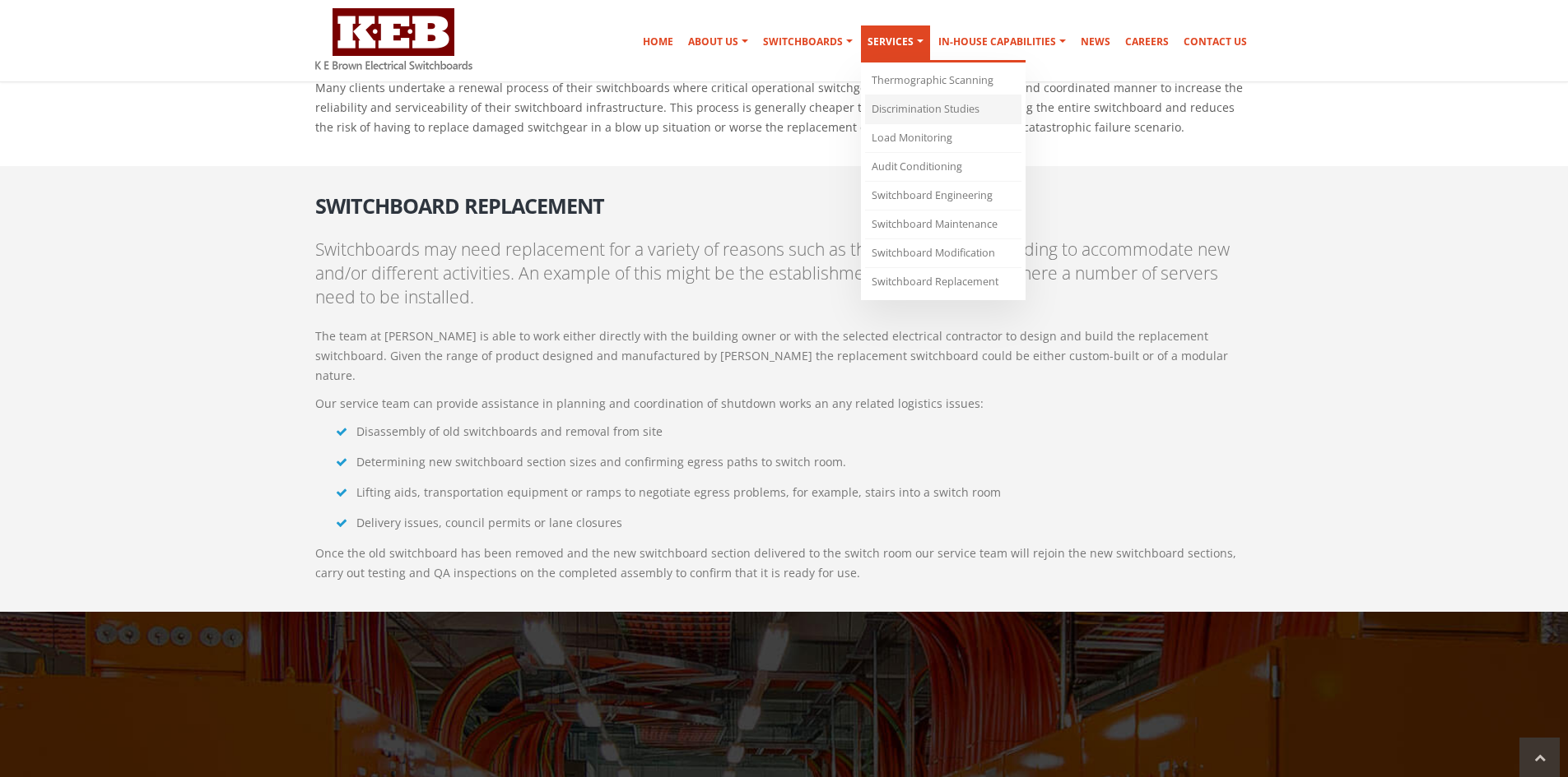
scroll to position [4320, 0]
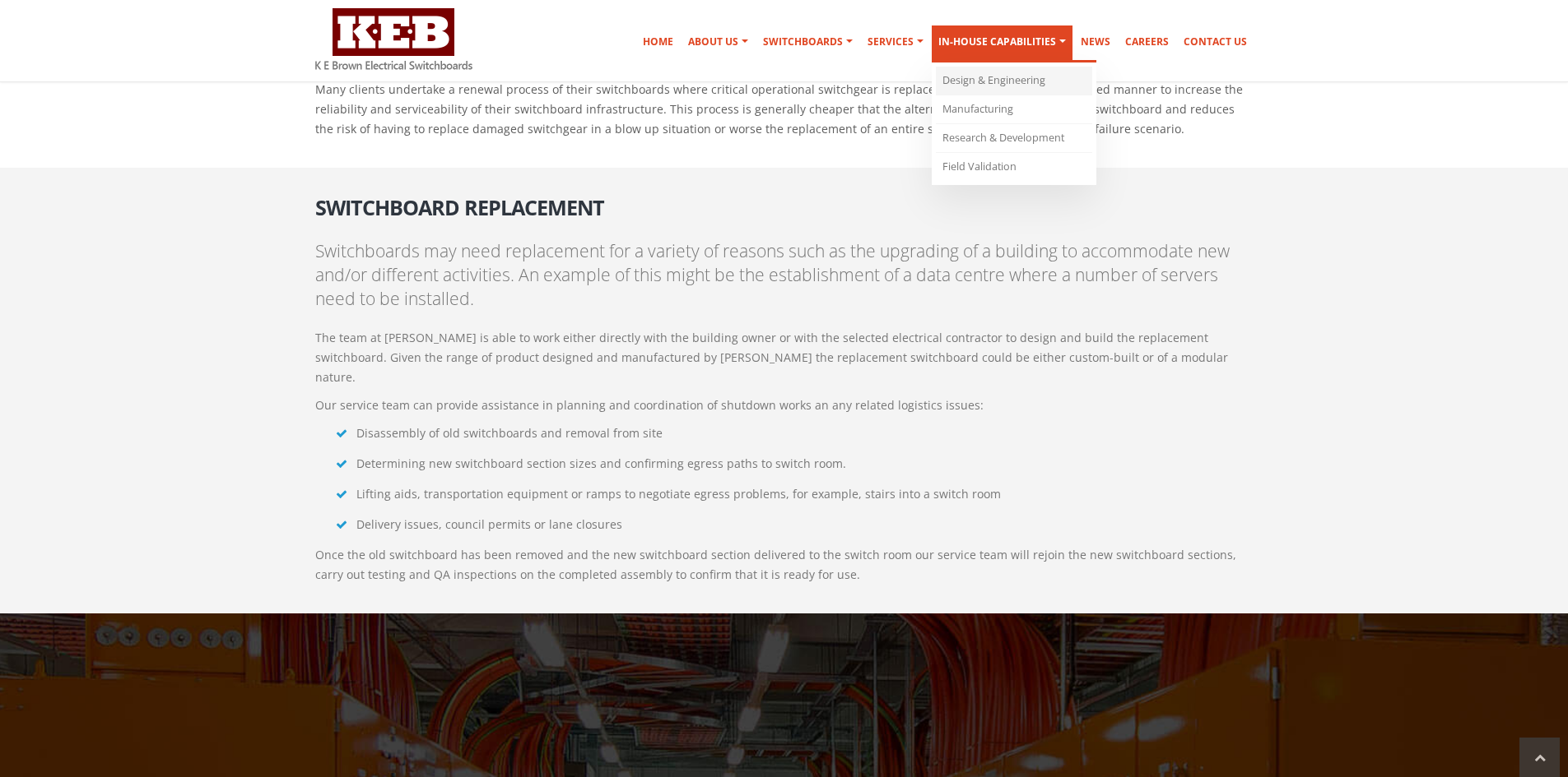
click at [984, 86] on link "Design & Engineering" at bounding box center [1014, 81] width 156 height 29
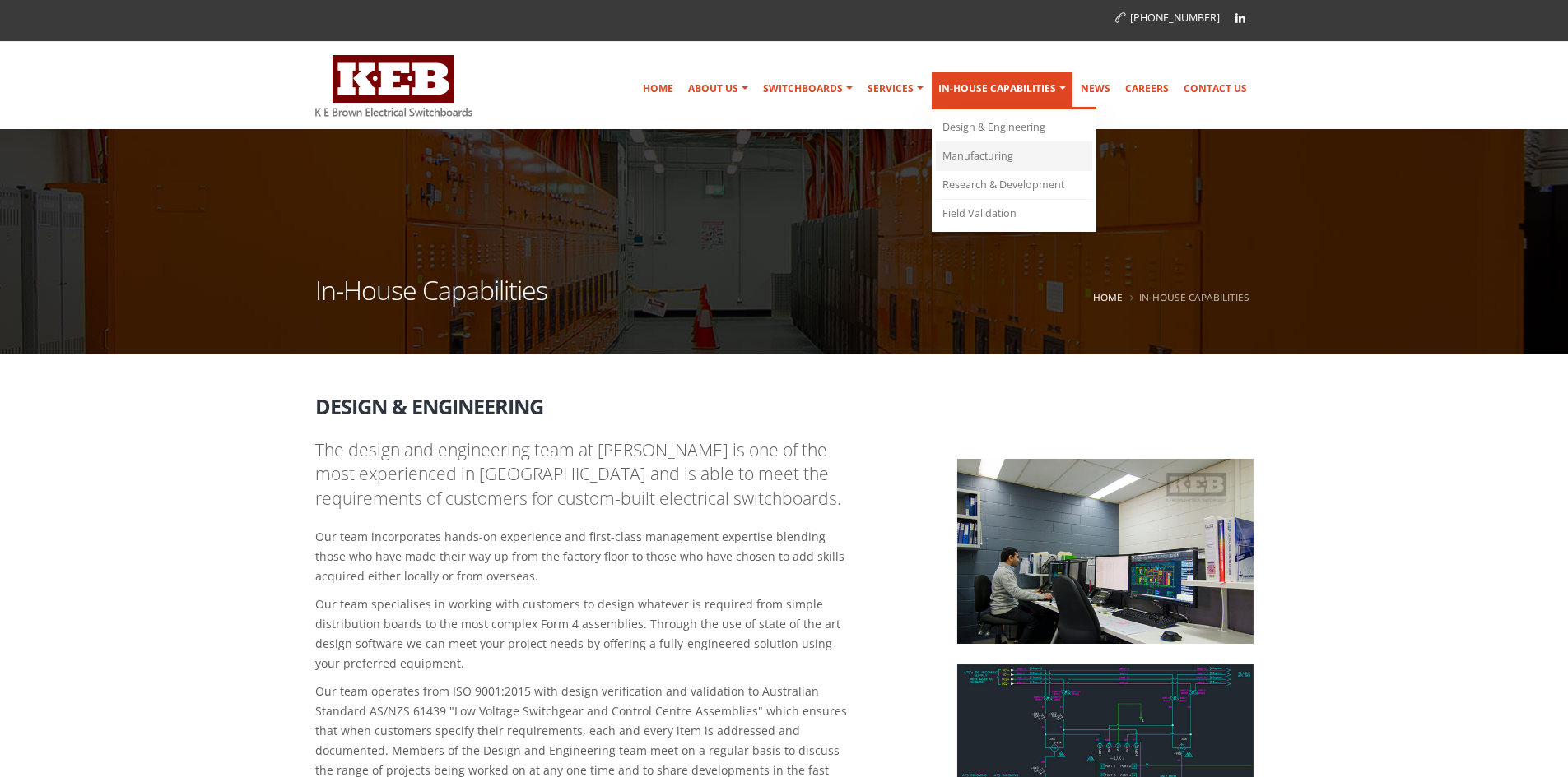
click at [999, 155] on link "Manufacturing" at bounding box center [1014, 157] width 156 height 29
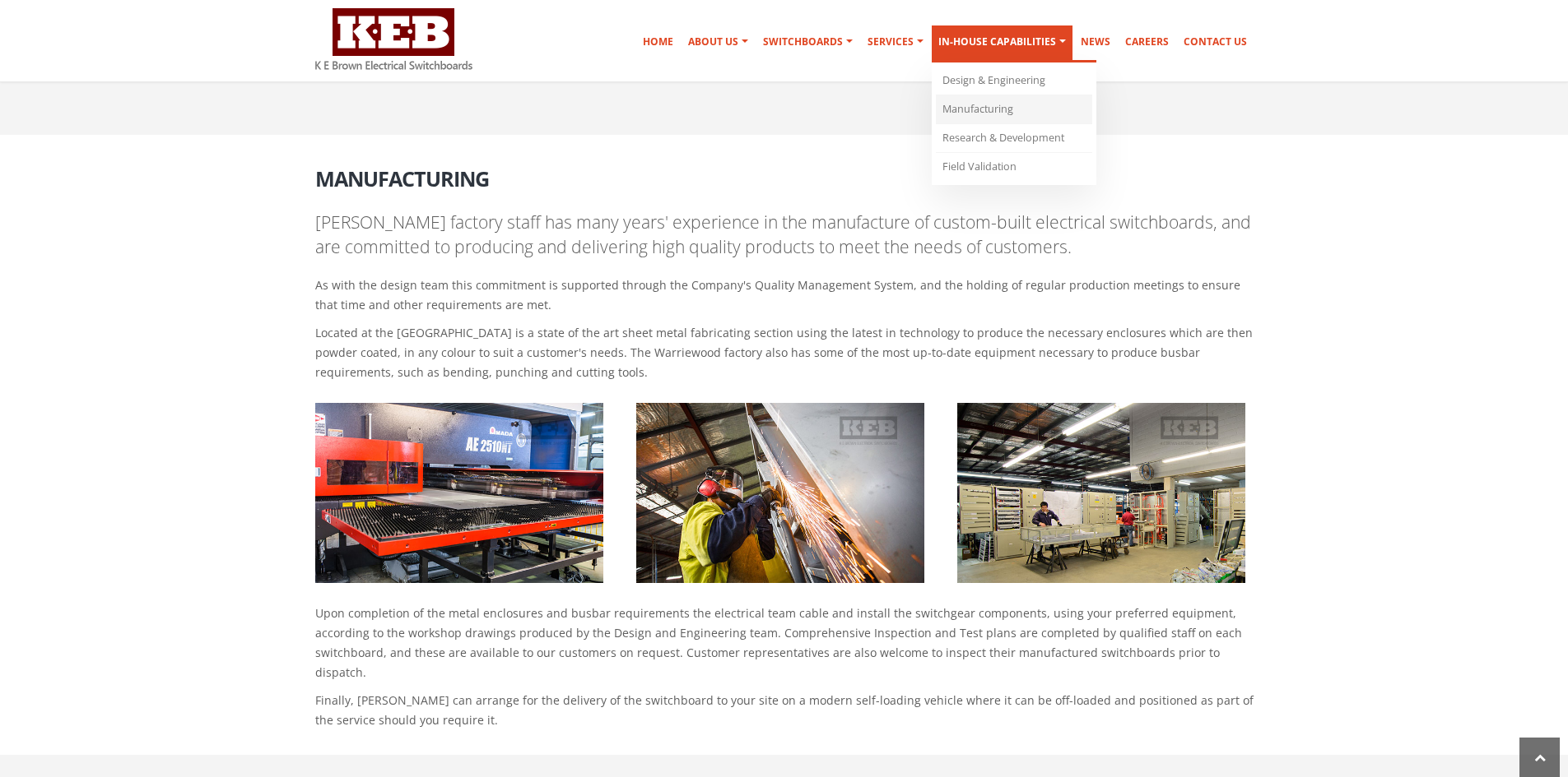
scroll to position [1009, 0]
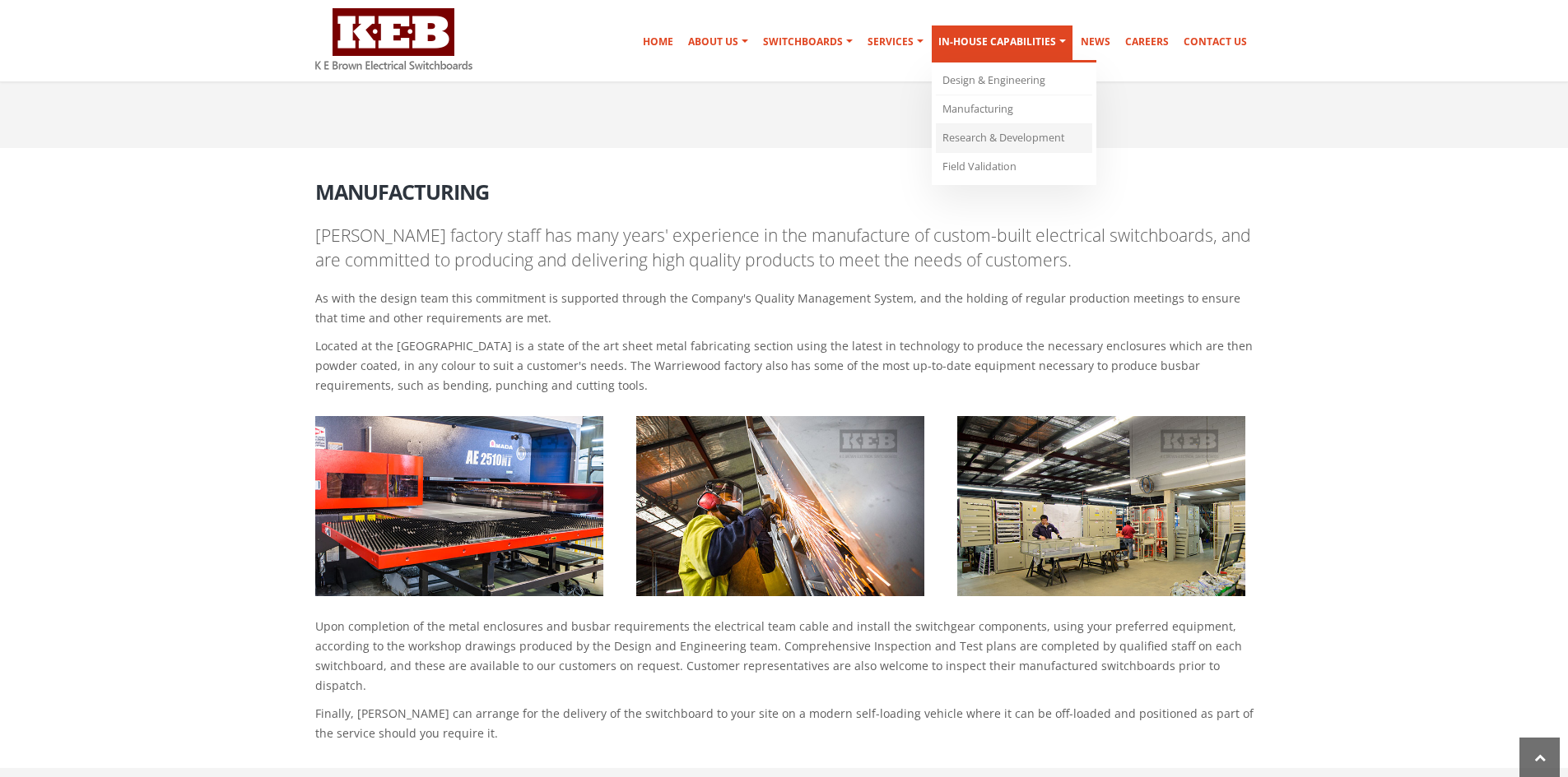
click at [1013, 135] on link "Research & Development" at bounding box center [1014, 139] width 156 height 29
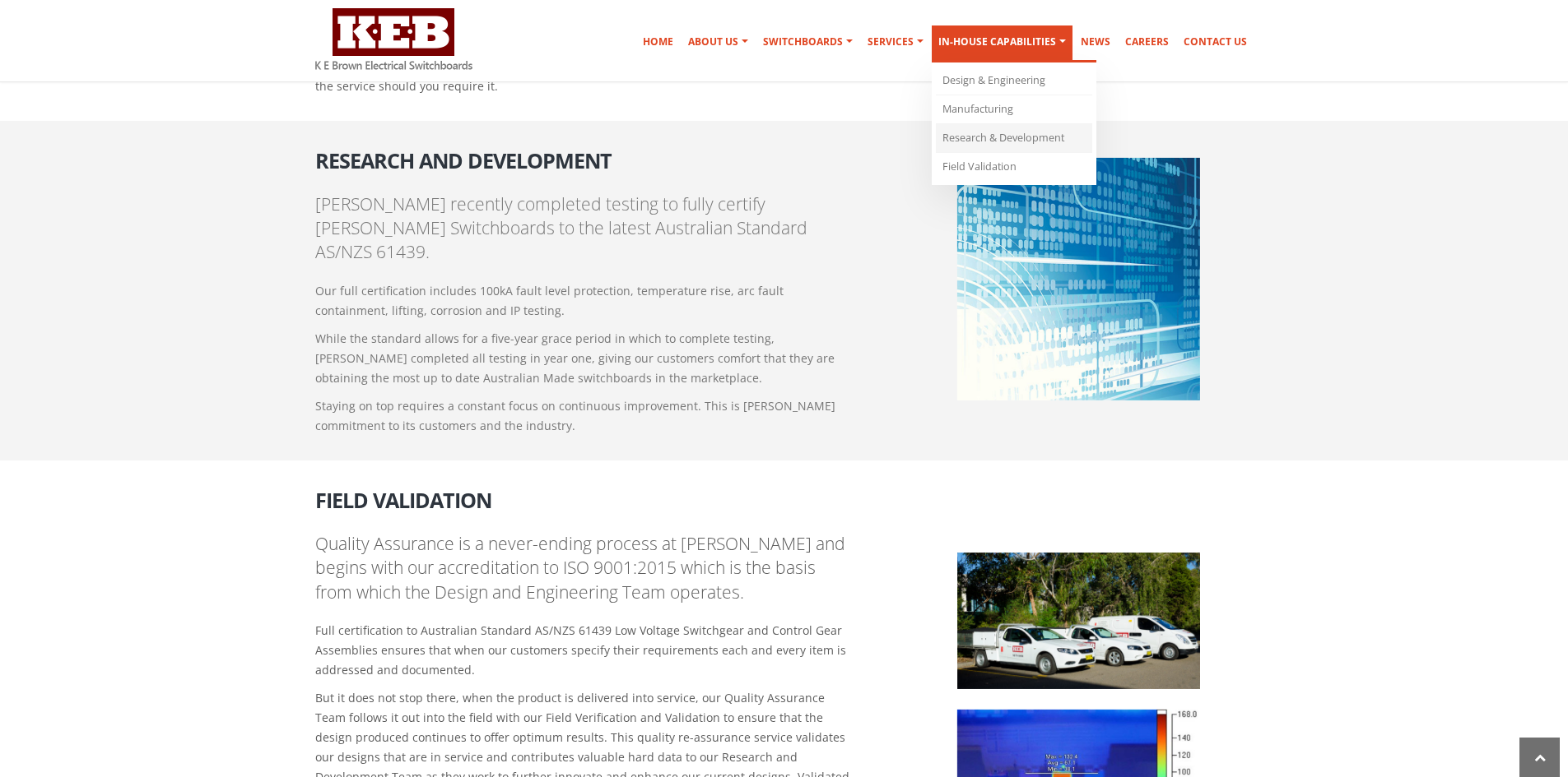
scroll to position [1646, 0]
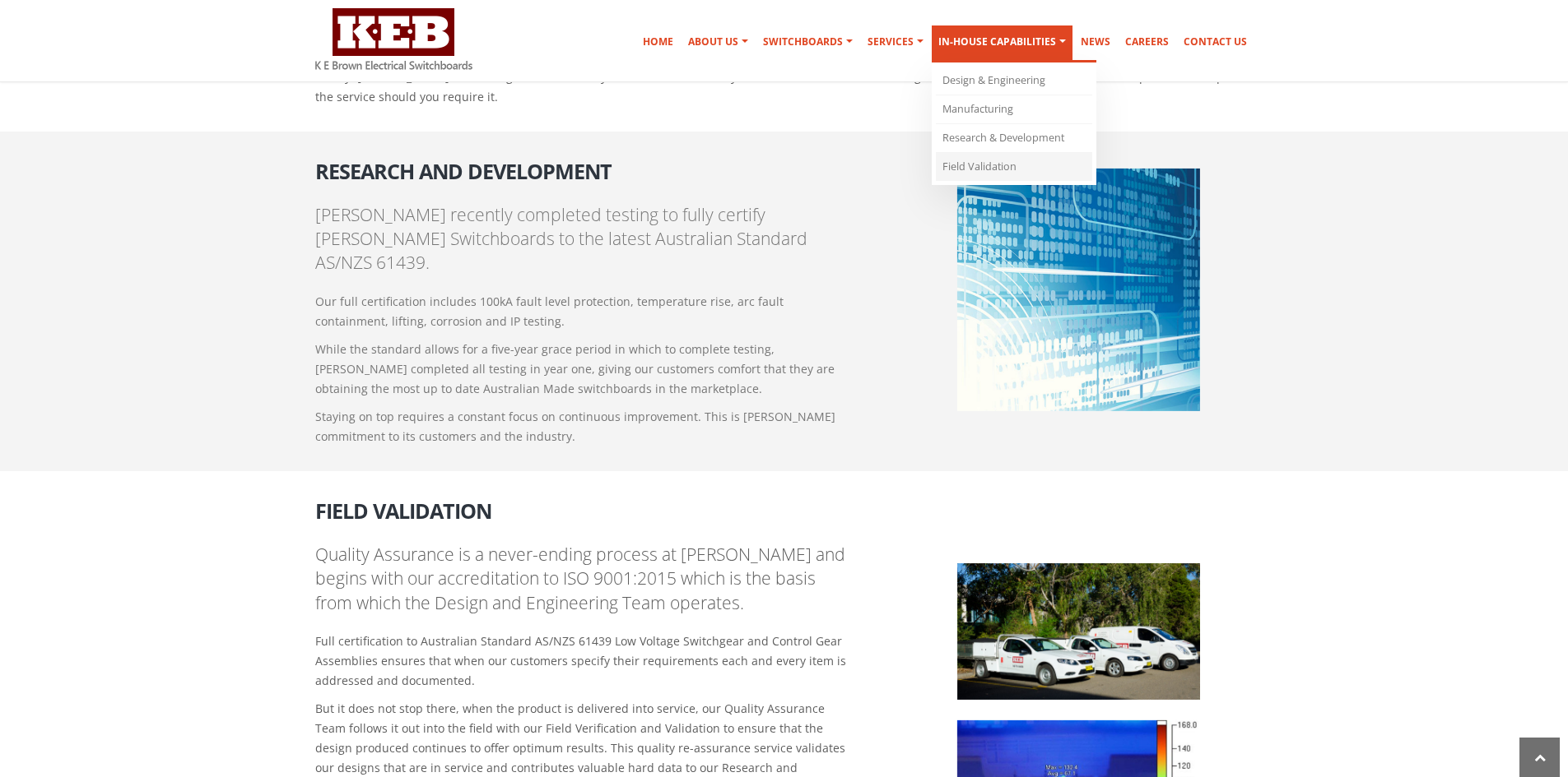
click at [1009, 159] on link "Field Validation" at bounding box center [1014, 167] width 156 height 28
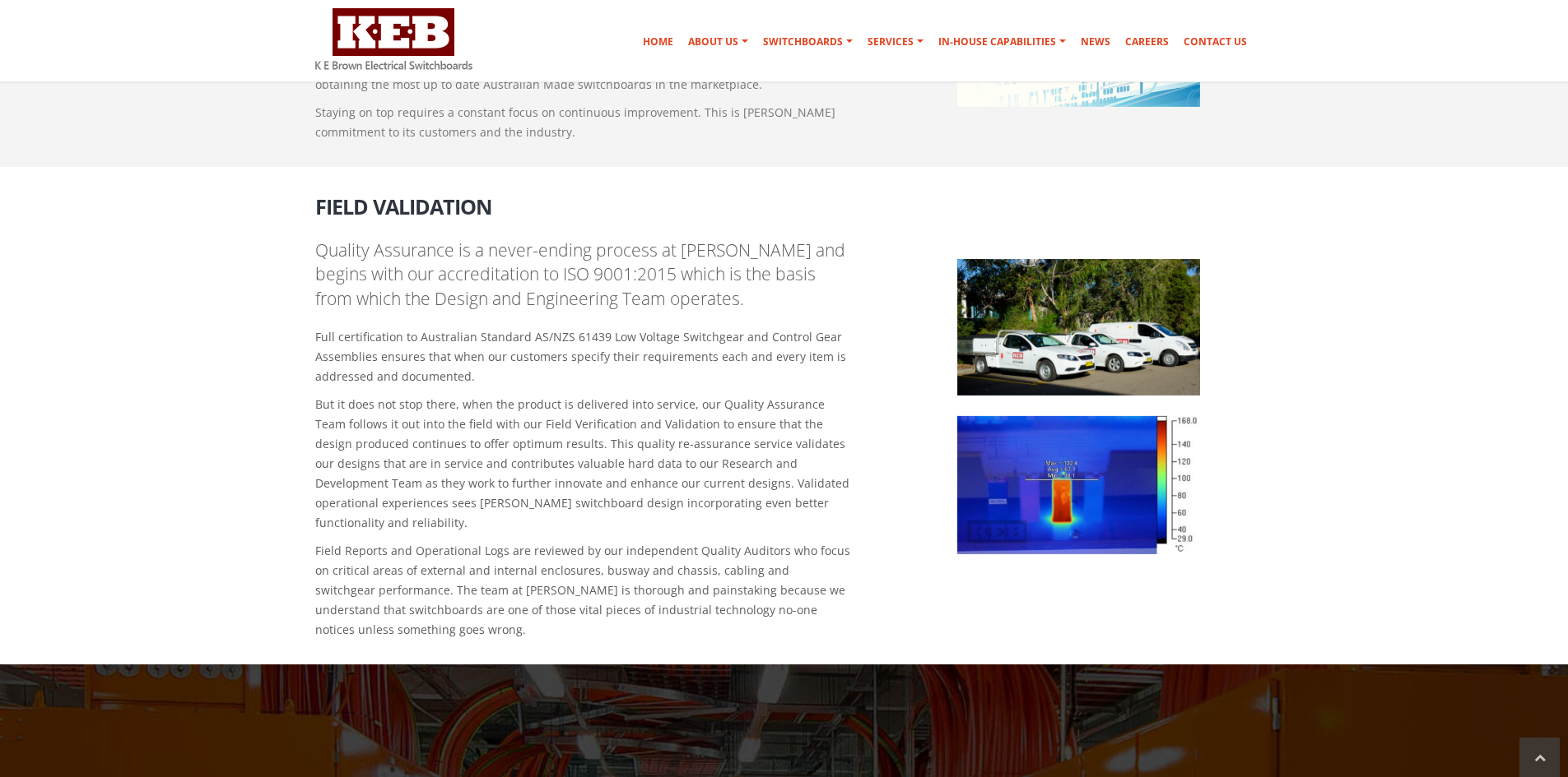
scroll to position [1945, 0]
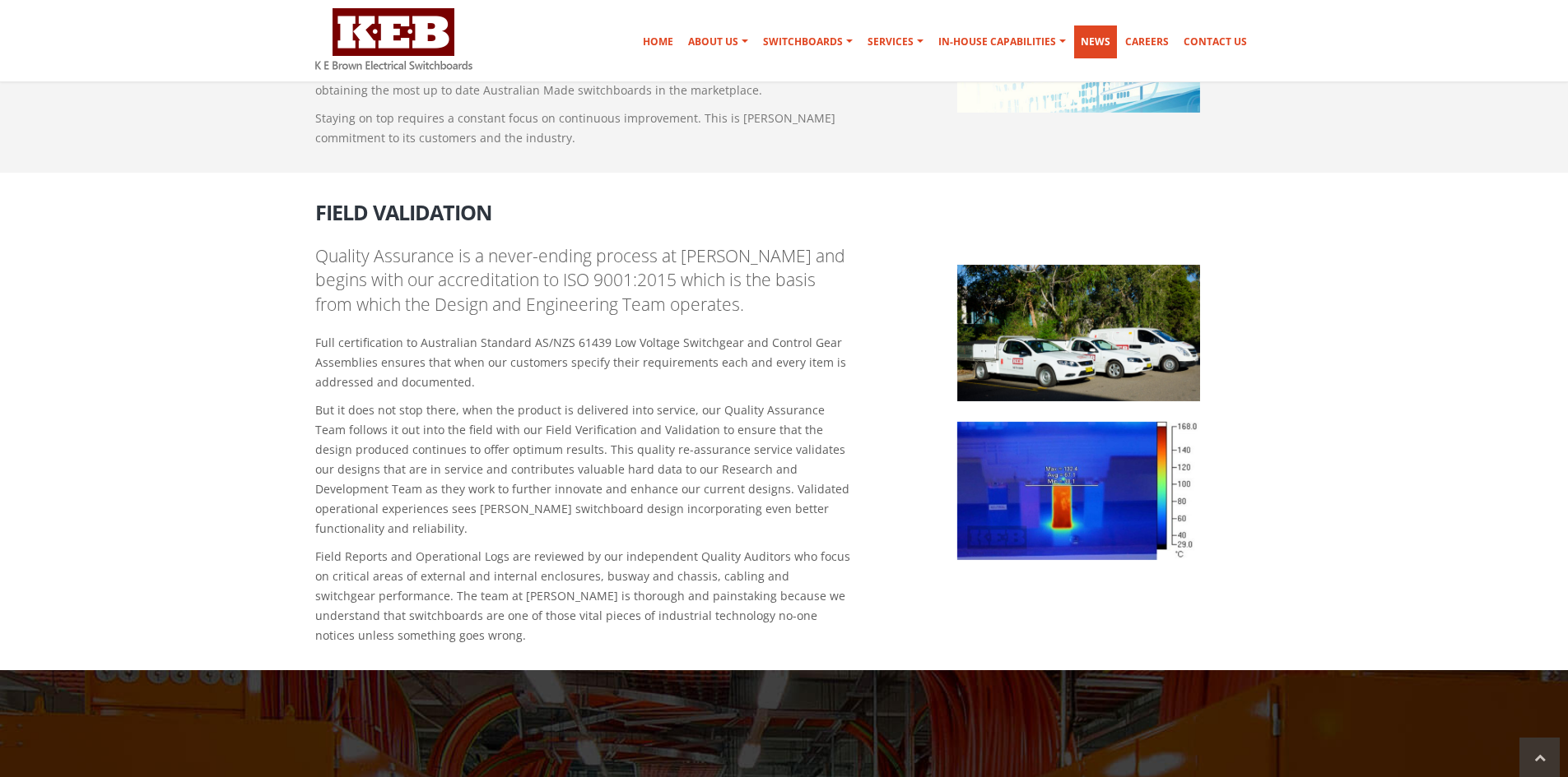
click at [1106, 47] on link "News" at bounding box center [1096, 41] width 43 height 33
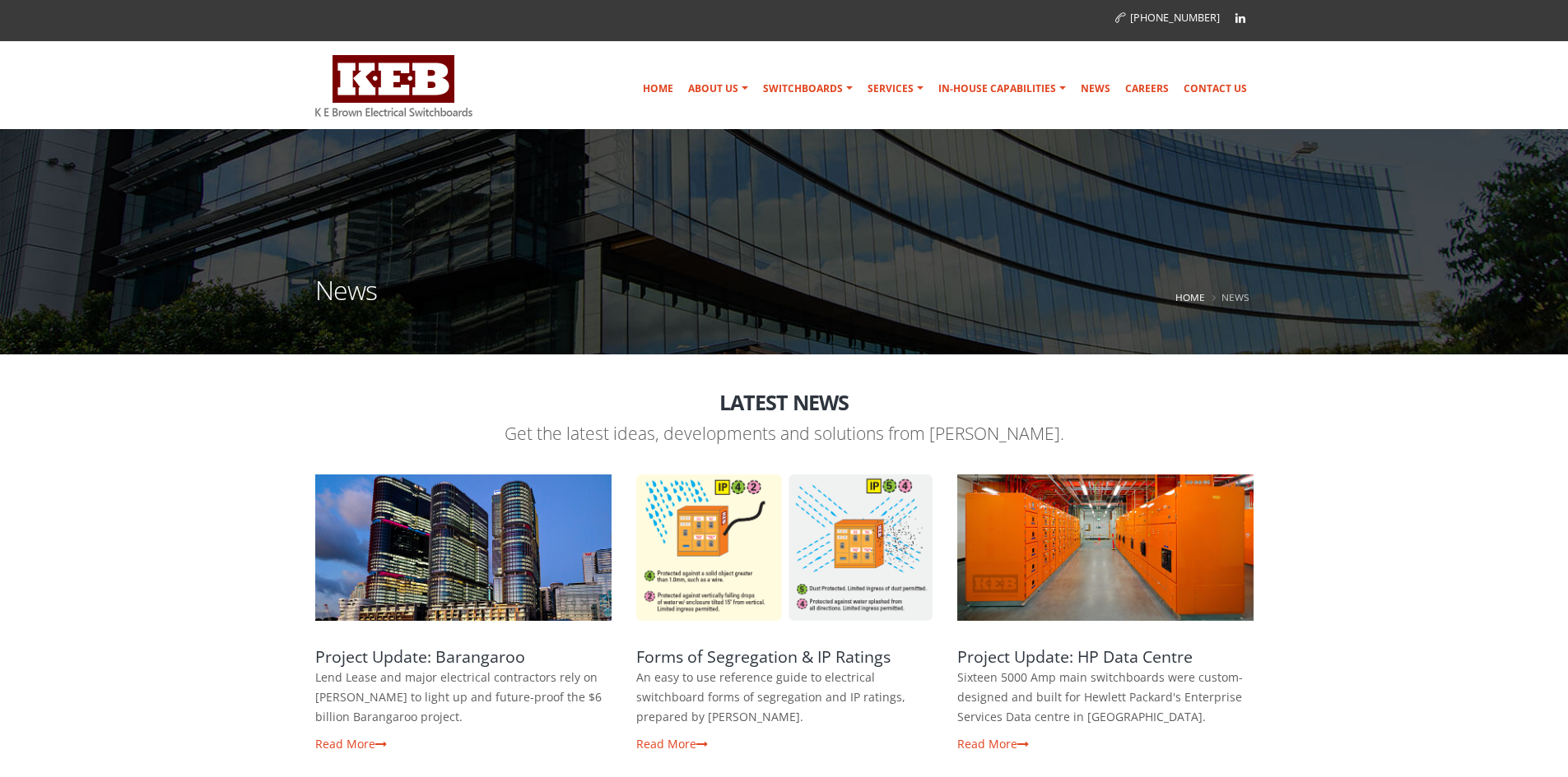
scroll to position [165, 0]
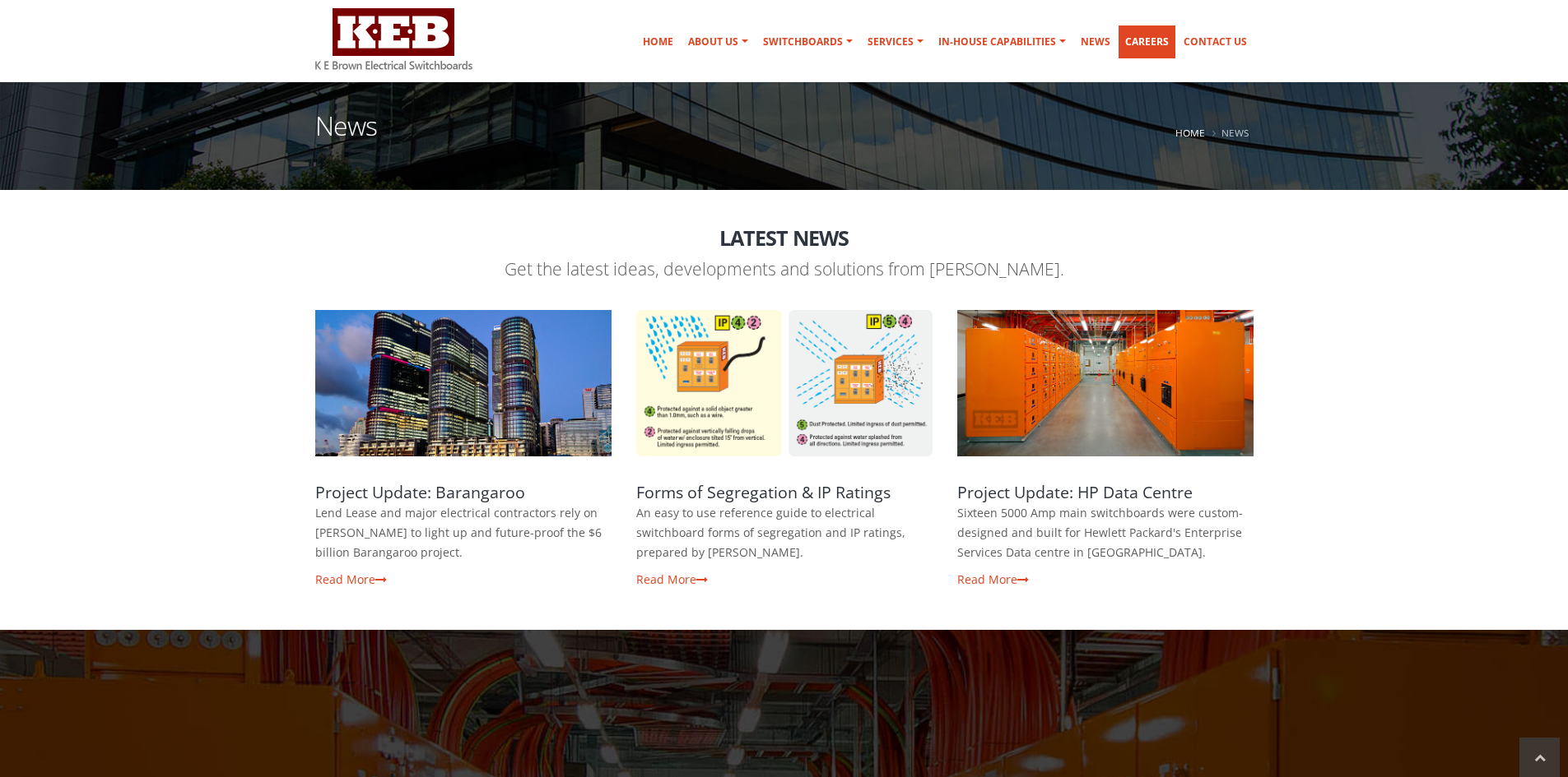
click at [1144, 43] on link "Careers" at bounding box center [1146, 41] width 56 height 33
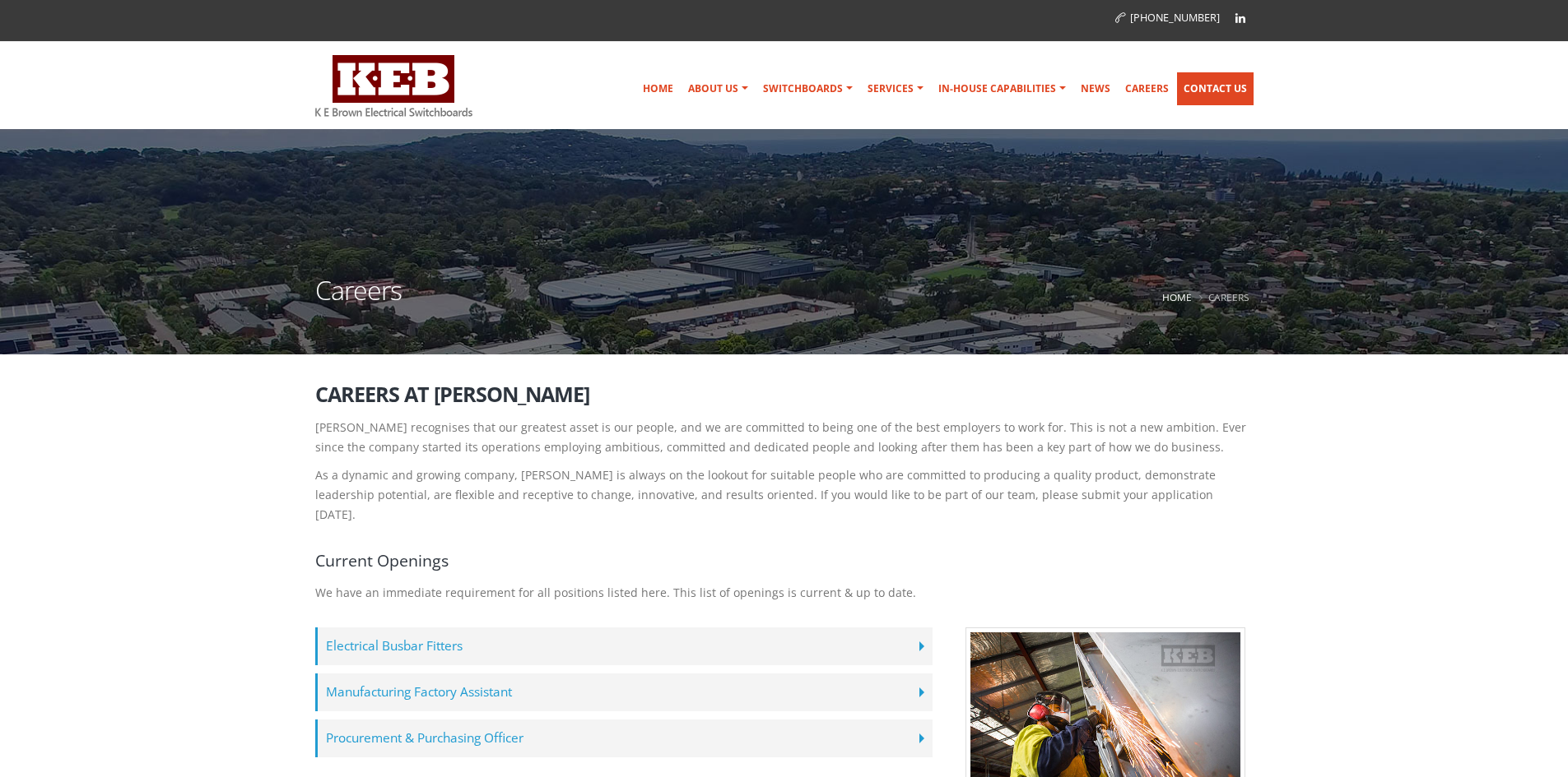
click at [1215, 95] on link "Contact Us" at bounding box center [1215, 89] width 76 height 33
